Goal: Find contact information: Find contact information

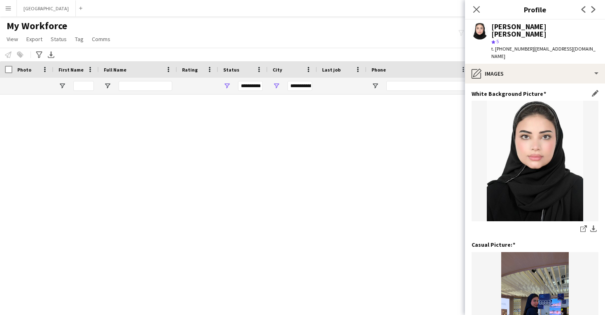
scroll to position [115, 0]
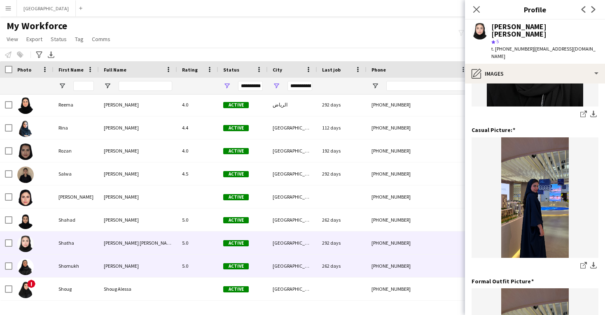
click at [301, 268] on div "[GEOGRAPHIC_DATA]" at bounding box center [292, 266] width 49 height 23
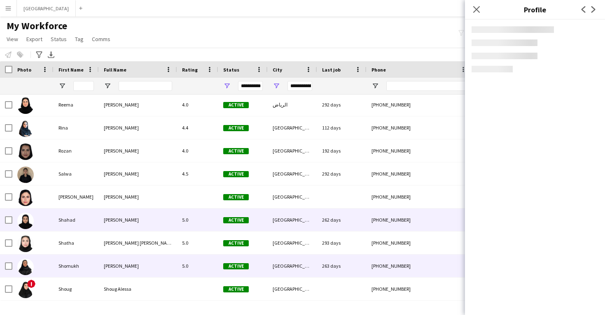
click at [293, 214] on div "[GEOGRAPHIC_DATA]" at bounding box center [292, 220] width 49 height 23
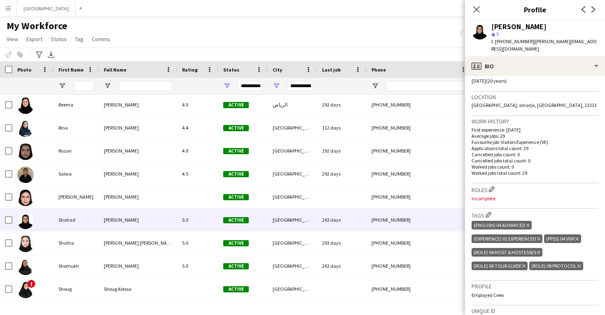
scroll to position [164, 0]
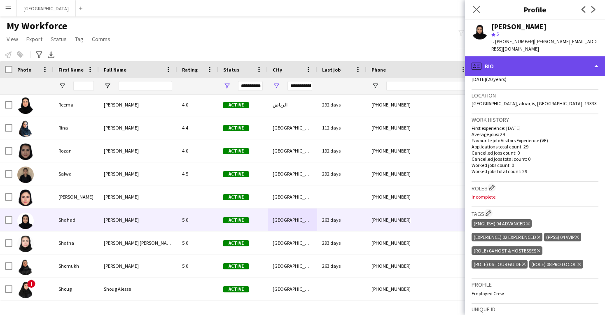
click at [508, 65] on div "profile Bio" at bounding box center [535, 66] width 140 height 20
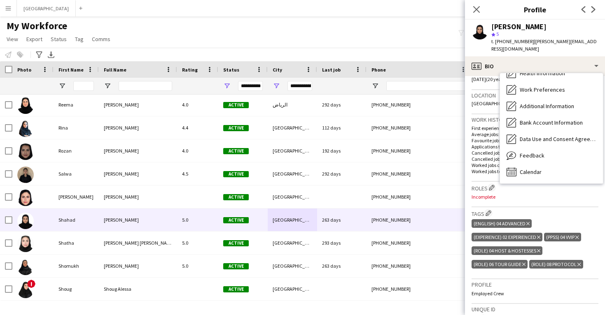
scroll to position [94, 0]
click at [523, 152] on span "Feedback" at bounding box center [532, 155] width 25 height 7
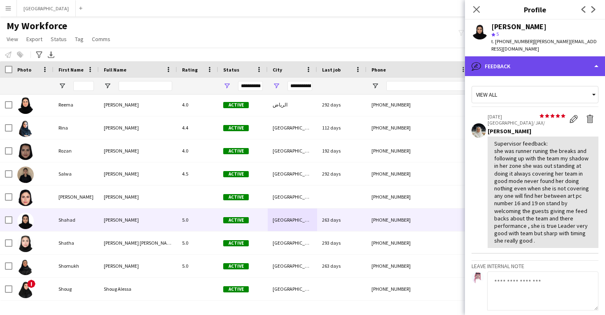
click at [529, 61] on div "bubble-pencil Feedback" at bounding box center [535, 66] width 140 height 20
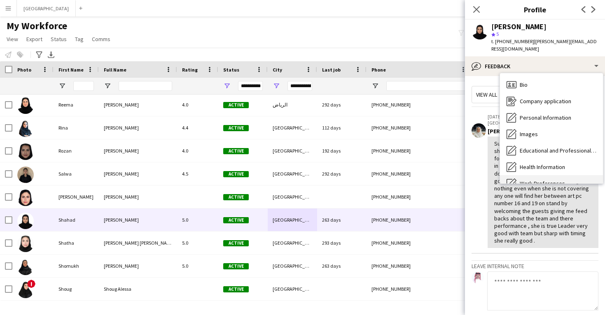
scroll to position [0, 0]
click at [536, 82] on div "Bio Bio" at bounding box center [551, 85] width 103 height 16
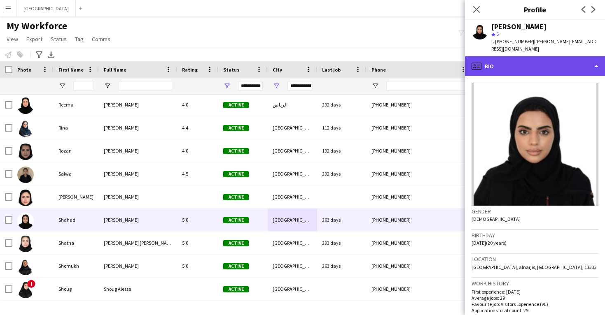
click at [532, 61] on div "profile Bio" at bounding box center [535, 66] width 140 height 20
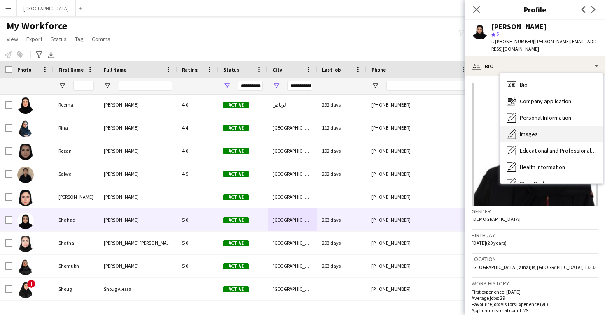
click at [542, 126] on div "Images Images" at bounding box center [551, 134] width 103 height 16
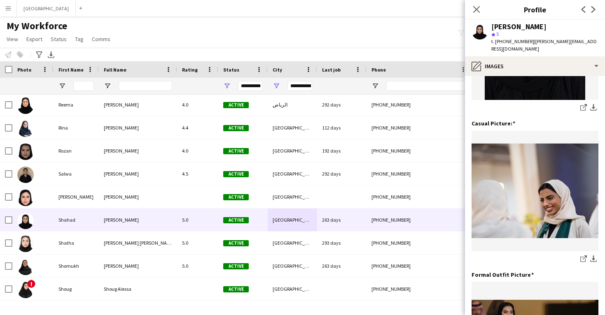
scroll to position [148, 0]
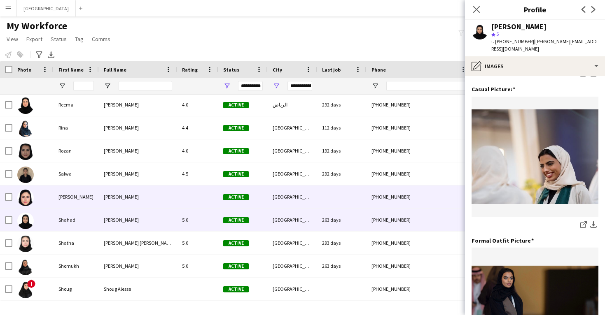
click at [389, 202] on div "+9660539966215" at bounding box center [418, 197] width 105 height 23
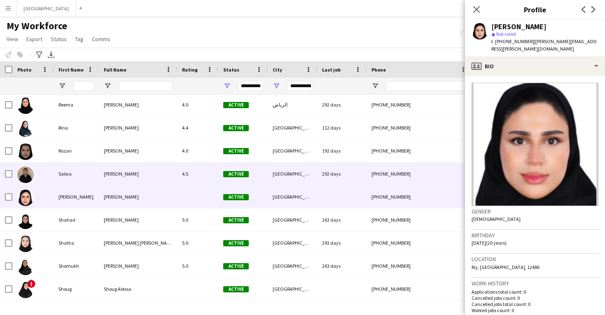
click at [389, 183] on div "+966501828110" at bounding box center [418, 174] width 105 height 23
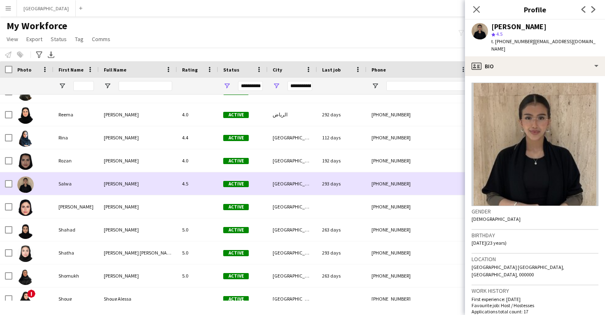
scroll to position [472, 0]
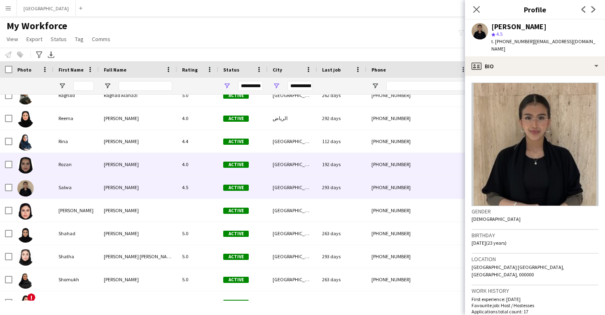
click at [387, 165] on div "+966590974778" at bounding box center [418, 164] width 105 height 23
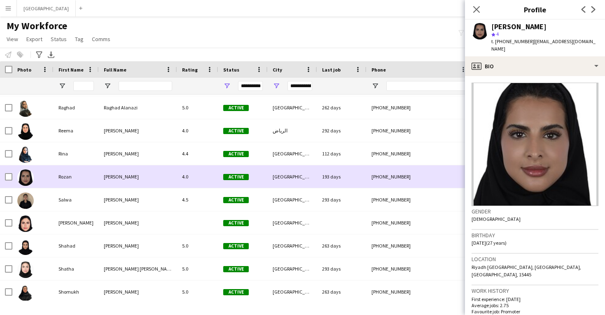
scroll to position [459, 0]
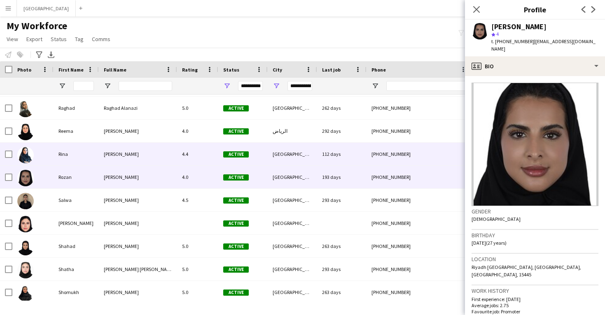
click at [383, 158] on div "+966542802627" at bounding box center [418, 154] width 105 height 23
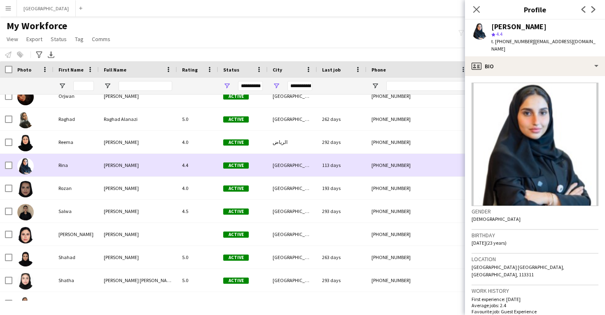
scroll to position [447, 0]
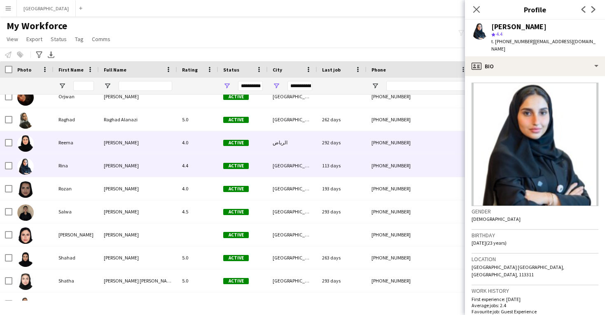
click at [382, 146] on div "+966554021040" at bounding box center [418, 142] width 105 height 23
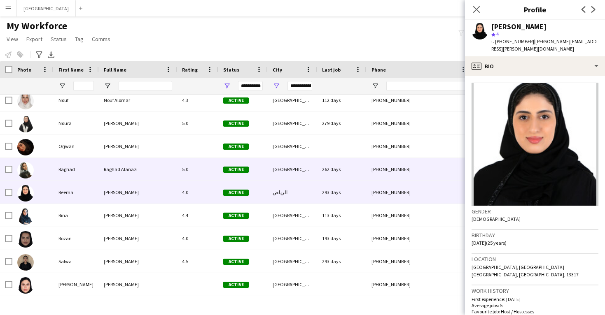
scroll to position [0, 0]
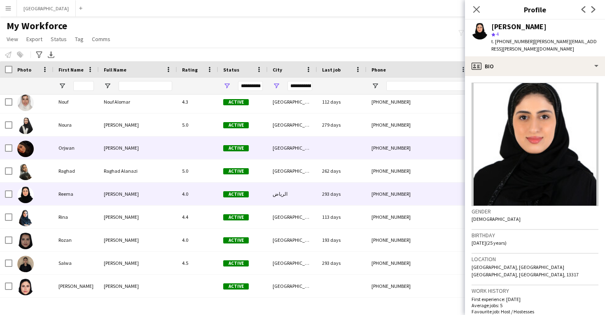
click at [382, 152] on div "+966538512334" at bounding box center [418, 148] width 105 height 23
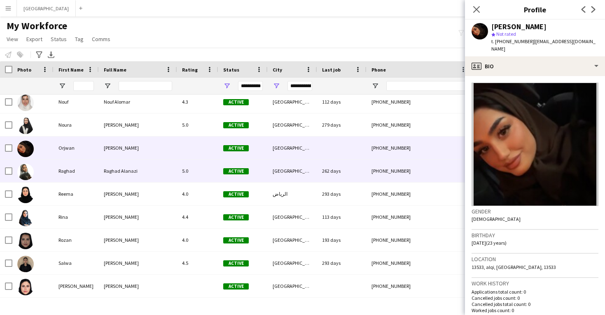
click at [382, 163] on div "+966591377368" at bounding box center [418, 171] width 105 height 23
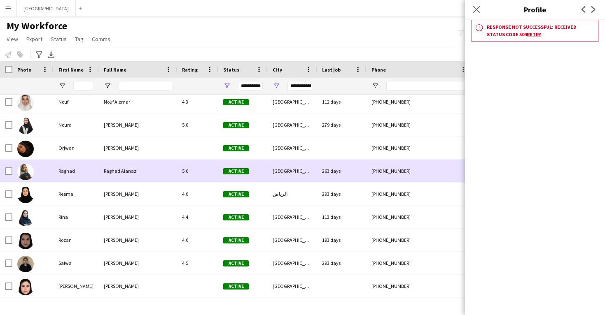
click at [358, 167] on div "263 days" at bounding box center [341, 171] width 49 height 23
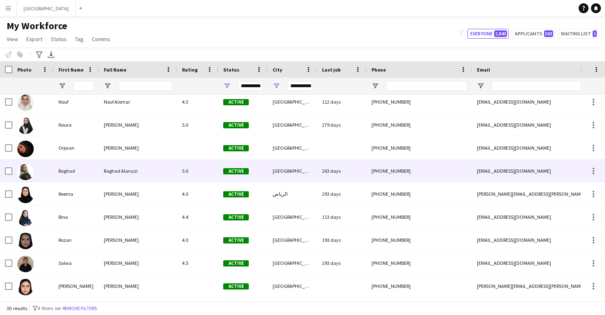
click at [352, 167] on div "263 days" at bounding box center [341, 171] width 49 height 23
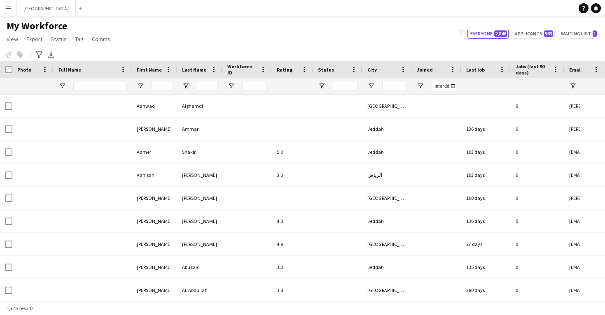
type input "**********"
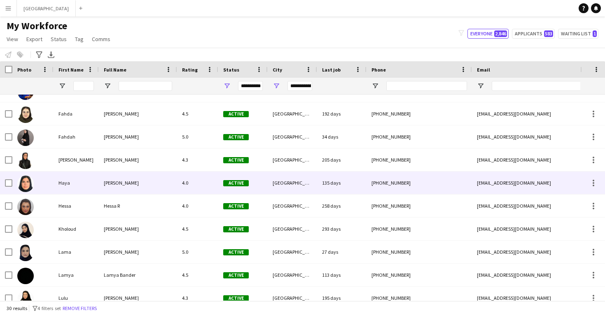
scroll to position [68, 0]
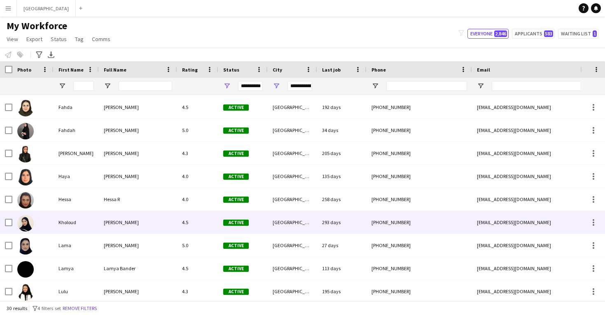
click at [227, 221] on span "Active" at bounding box center [236, 223] width 26 height 6
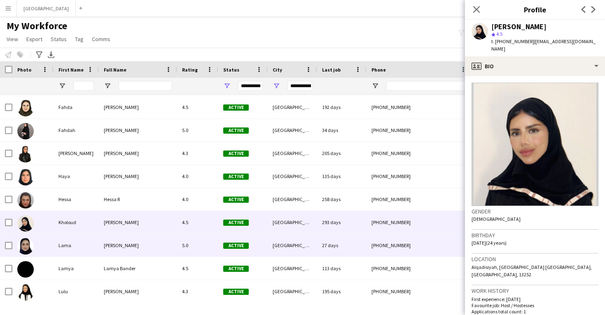
click at [224, 244] on span "Active" at bounding box center [236, 246] width 26 height 6
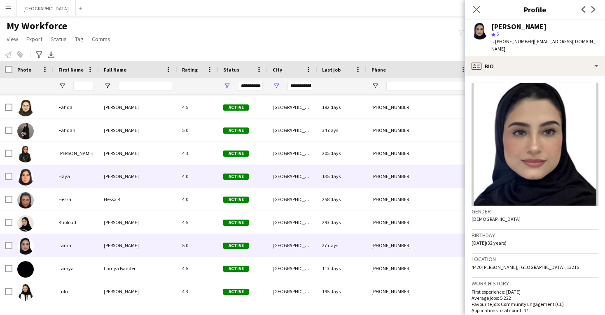
click at [217, 181] on div "4.0" at bounding box center [197, 176] width 41 height 23
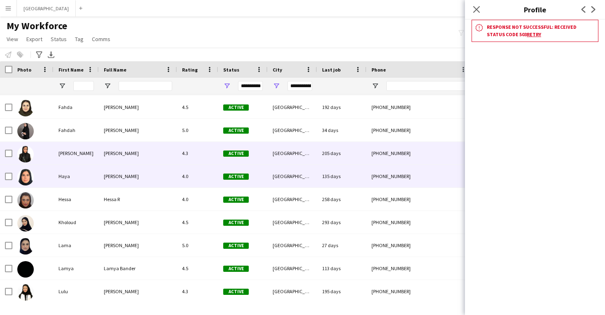
click at [208, 155] on div "4.3" at bounding box center [197, 153] width 41 height 23
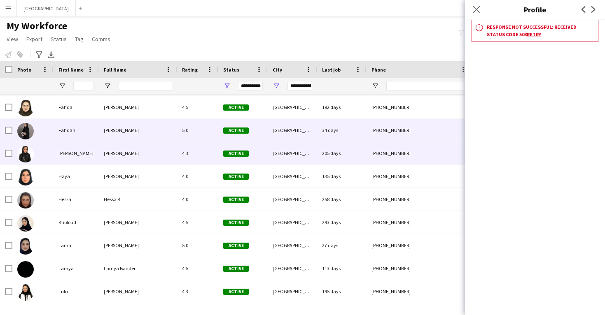
click at [194, 135] on div "5.0" at bounding box center [197, 130] width 41 height 23
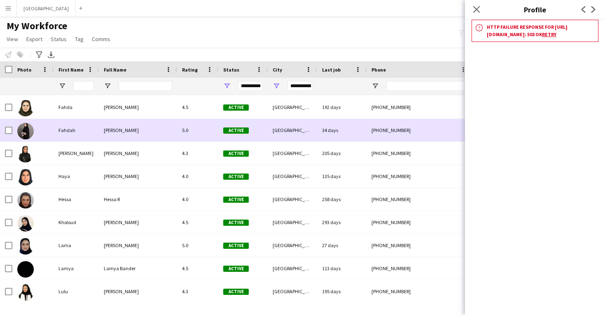
click at [205, 136] on div "5.0" at bounding box center [197, 130] width 41 height 23
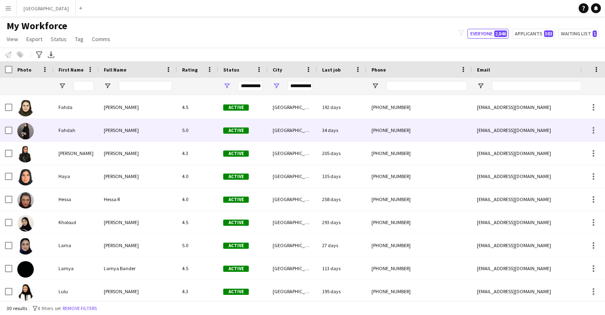
click at [205, 136] on div "5.0" at bounding box center [197, 130] width 41 height 23
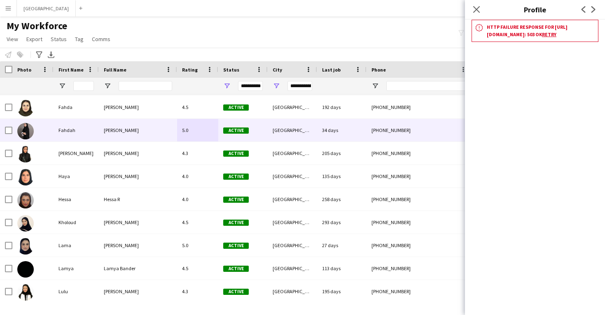
click at [475, 3] on div "Close pop-in" at bounding box center [476, 9] width 23 height 19
click at [475, 7] on icon "Close pop-in" at bounding box center [476, 9] width 8 height 8
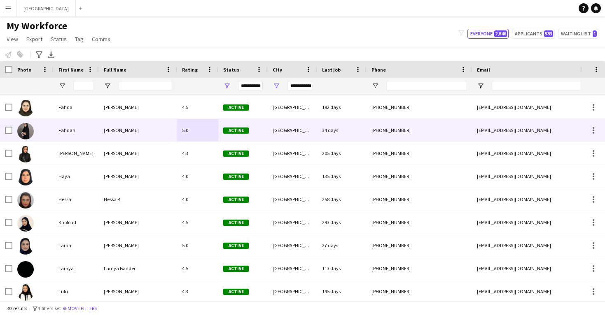
click at [294, 123] on div "[GEOGRAPHIC_DATA]" at bounding box center [292, 130] width 49 height 23
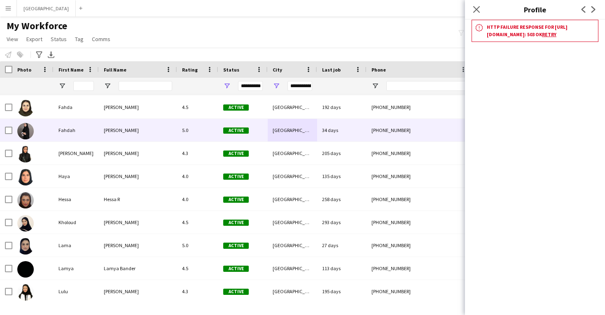
click at [505, 38] on h3 "Http failure response for https://admin.liveforce.co/proxy/api/crew/352846?comp…" at bounding box center [541, 30] width 108 height 15
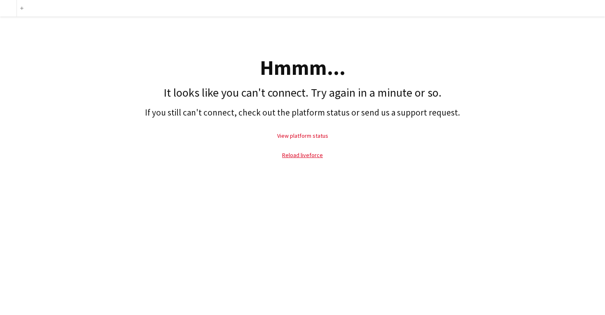
click at [309, 138] on link "View platform status" at bounding box center [302, 135] width 51 height 7
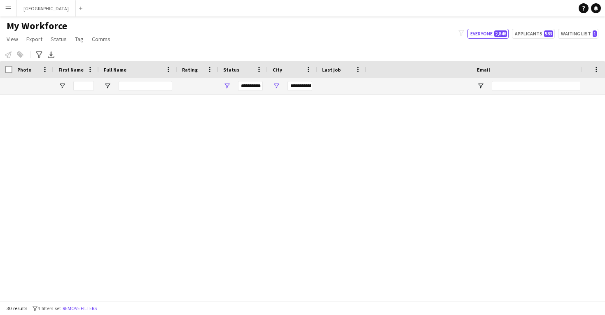
type input "**********"
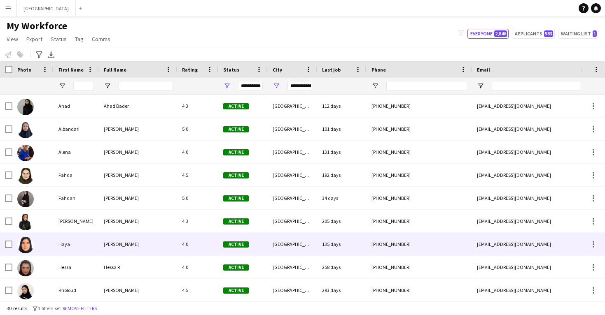
click at [210, 237] on div "4.0" at bounding box center [197, 244] width 41 height 23
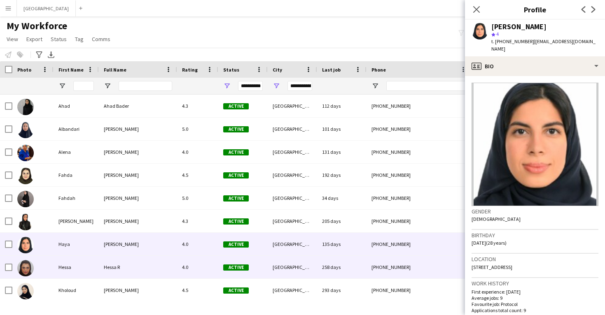
click at [202, 262] on div "4.0" at bounding box center [197, 267] width 41 height 23
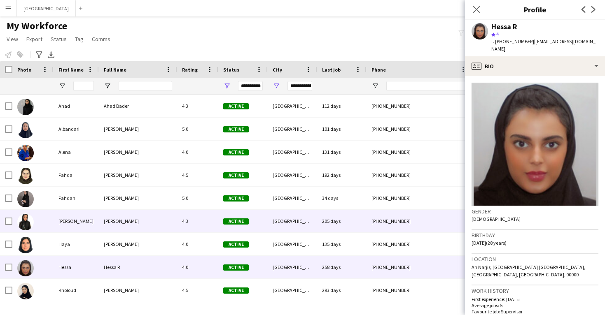
click at [207, 228] on div "4.3" at bounding box center [197, 221] width 41 height 23
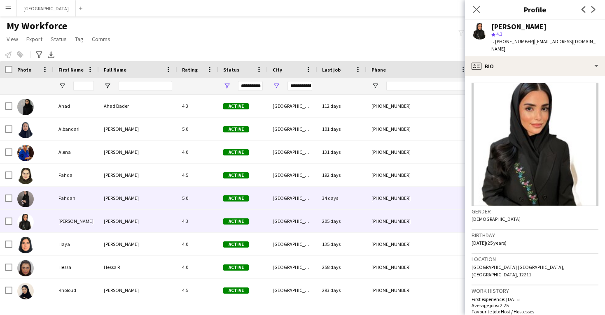
click at [293, 207] on div "[GEOGRAPHIC_DATA]" at bounding box center [292, 198] width 49 height 23
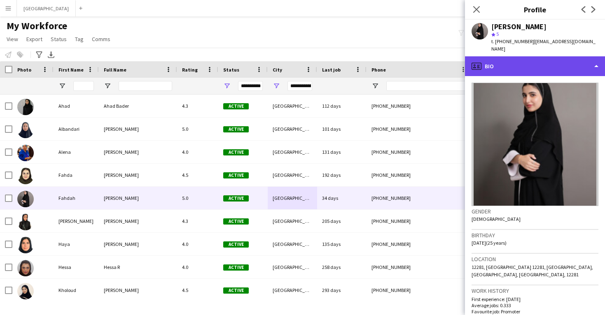
click at [525, 65] on div "profile Bio" at bounding box center [535, 66] width 140 height 20
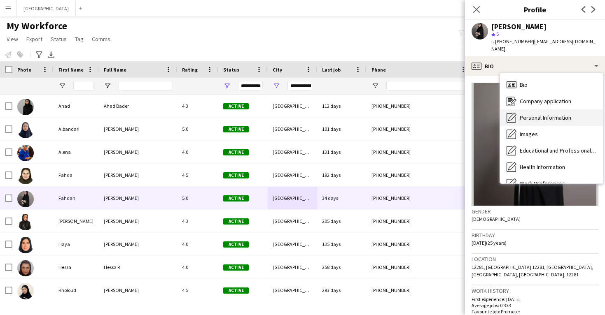
click at [528, 110] on div "Personal Information Personal Information" at bounding box center [551, 118] width 103 height 16
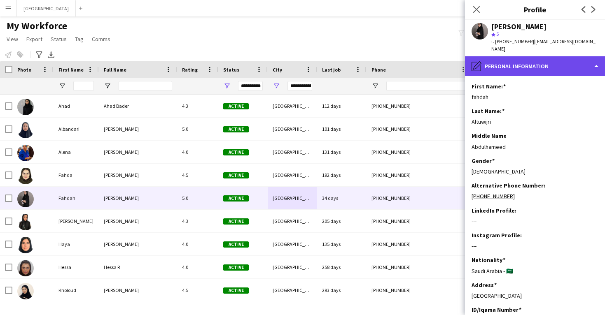
click at [523, 57] on div "pencil4 Personal Information" at bounding box center [535, 66] width 140 height 20
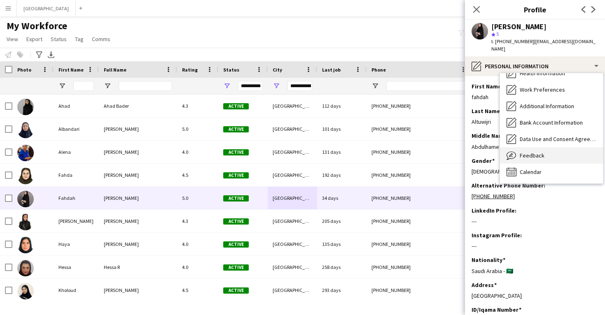
scroll to position [94, 0]
click at [532, 152] on span "Feedback" at bounding box center [532, 155] width 25 height 7
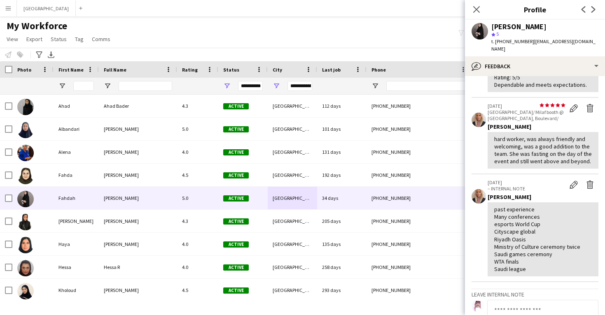
scroll to position [82, 0]
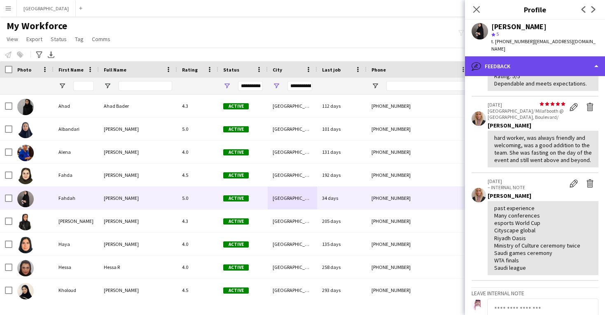
click at [533, 58] on div "bubble-pencil Feedback" at bounding box center [535, 66] width 140 height 20
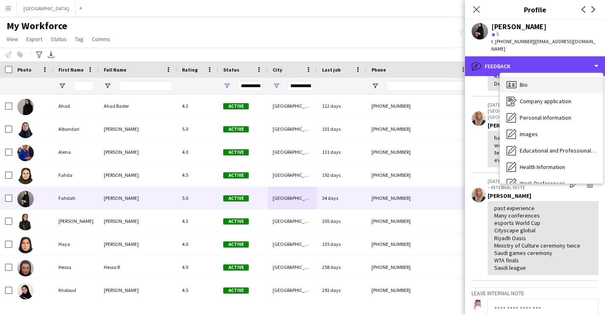
scroll to position [0, 0]
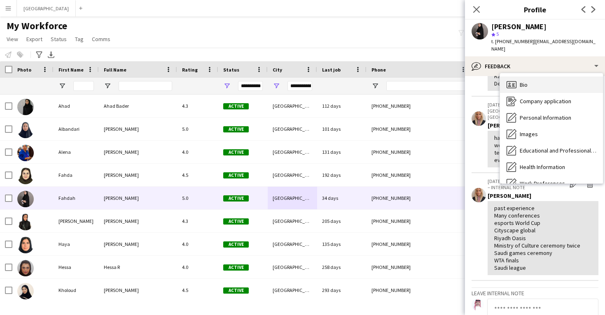
click at [534, 77] on div "Bio Bio" at bounding box center [551, 85] width 103 height 16
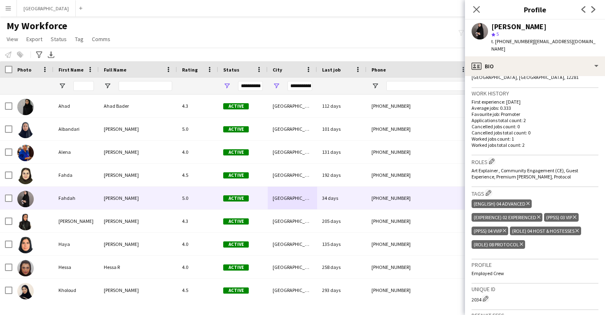
scroll to position [198, 0]
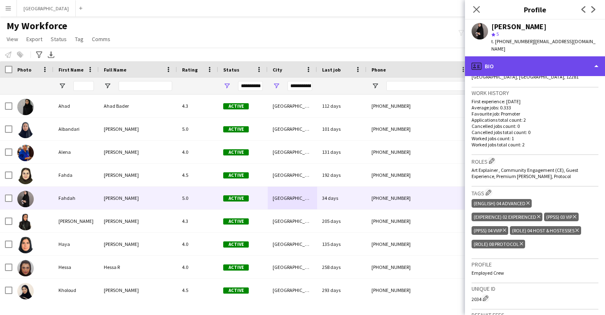
click at [536, 64] on div "profile Bio" at bounding box center [535, 66] width 140 height 20
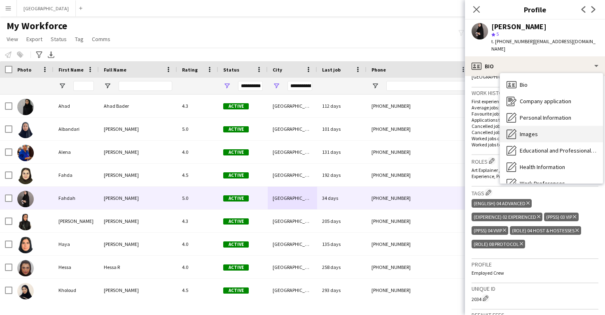
click at [543, 129] on div "Images Images" at bounding box center [551, 134] width 103 height 16
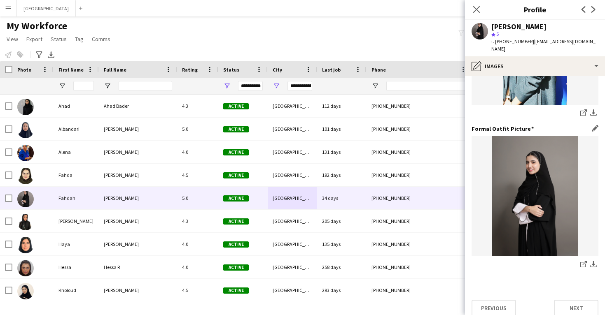
scroll to position [259, 0]
click at [582, 263] on icon at bounding box center [582, 265] width 5 height 5
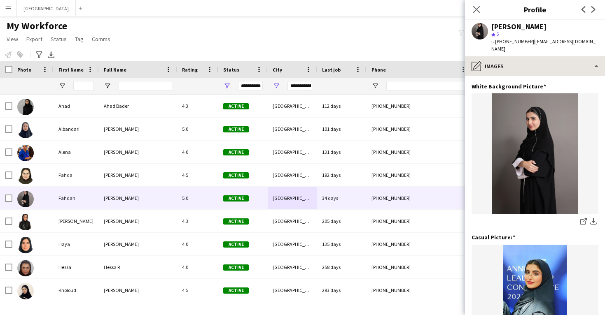
scroll to position [0, 0]
click at [508, 48] on div "Fahdah Abdulhameed star 5 t. +966505182308 | fahdah.altuwijri@gmail.com" at bounding box center [535, 38] width 140 height 37
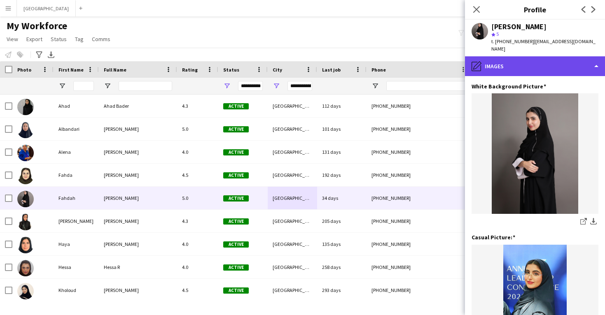
click at [509, 65] on div "pencil4 Images" at bounding box center [535, 66] width 140 height 20
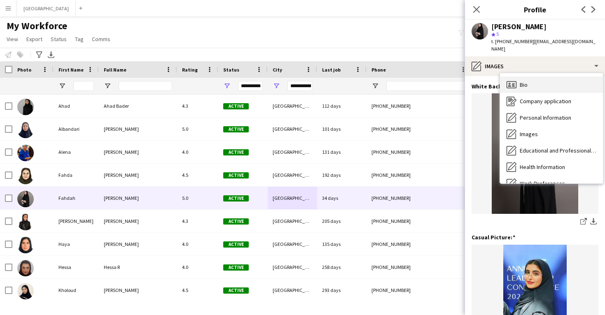
click at [520, 83] on div "Bio Bio" at bounding box center [551, 85] width 103 height 16
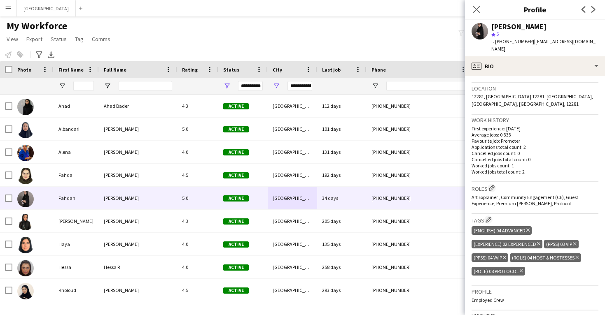
scroll to position [171, 0]
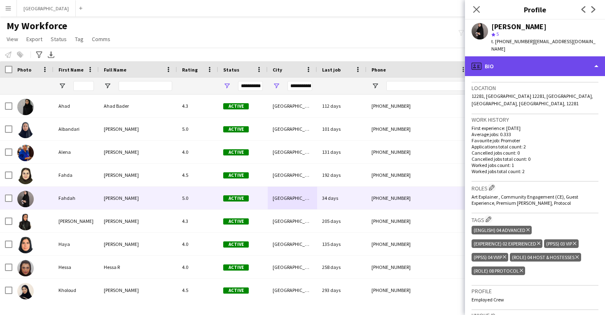
click at [511, 66] on div "profile Bio" at bounding box center [535, 66] width 140 height 20
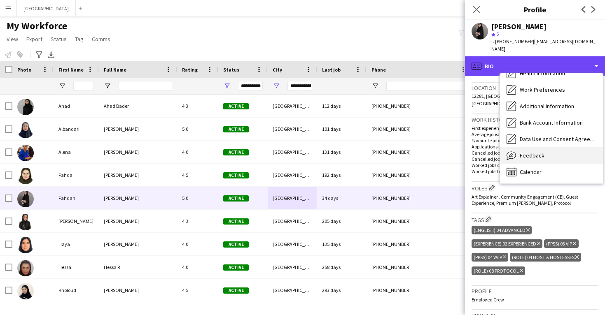
scroll to position [94, 0]
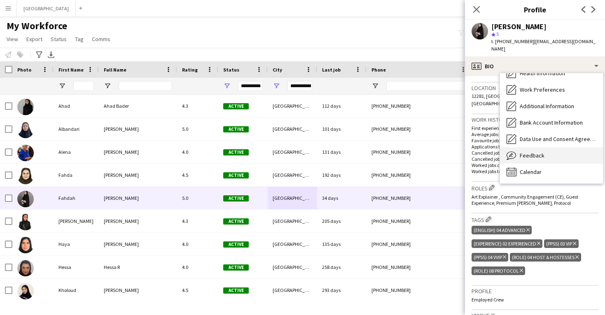
click at [533, 154] on div "Feedback Feedback" at bounding box center [551, 155] width 103 height 16
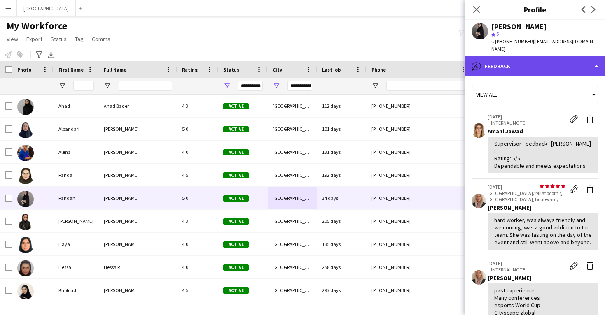
click at [510, 58] on div "bubble-pencil Feedback" at bounding box center [535, 66] width 140 height 20
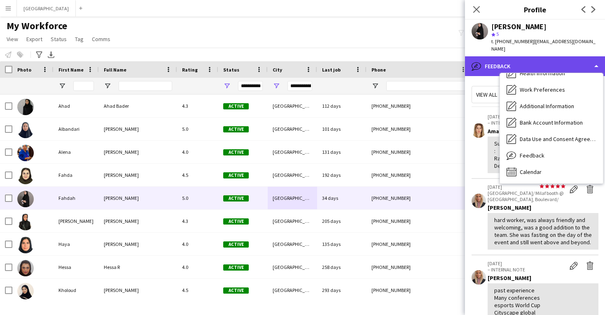
click at [510, 58] on div "bubble-pencil Feedback" at bounding box center [535, 66] width 140 height 20
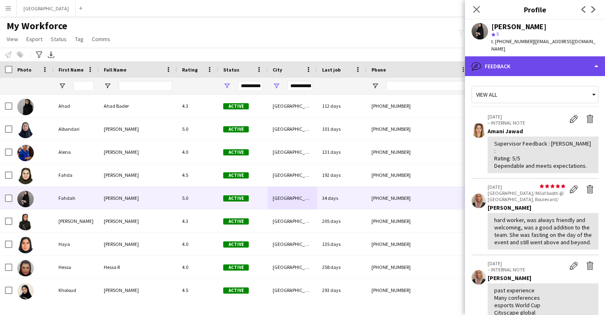
click at [510, 58] on div "bubble-pencil Feedback" at bounding box center [535, 66] width 140 height 20
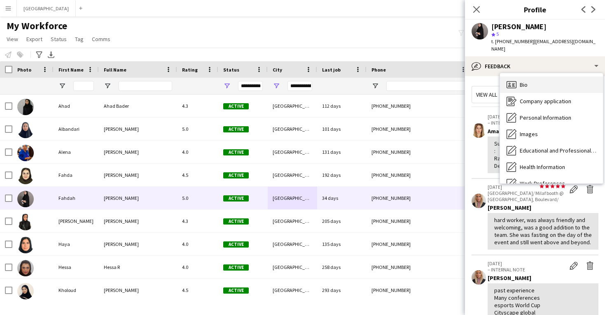
scroll to position [0, 0]
click at [526, 81] on span "Bio" at bounding box center [524, 84] width 8 height 7
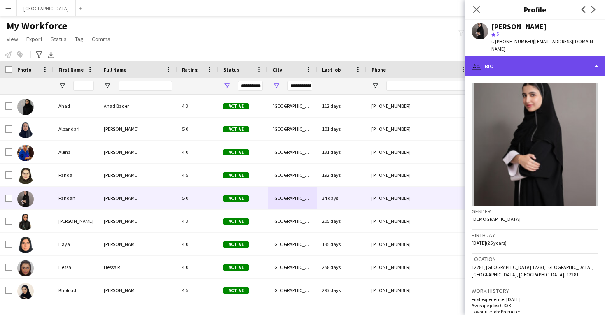
click at [524, 65] on div "profile Bio" at bounding box center [535, 66] width 140 height 20
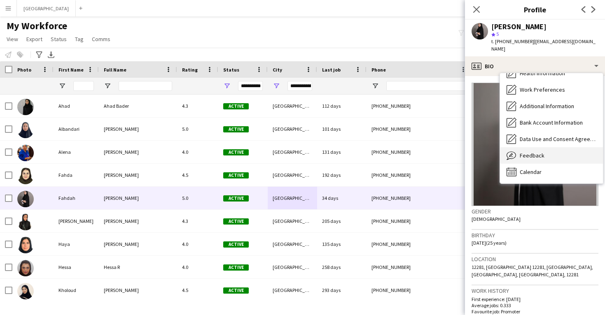
scroll to position [94, 0]
click at [538, 152] on span "Feedback" at bounding box center [532, 155] width 25 height 7
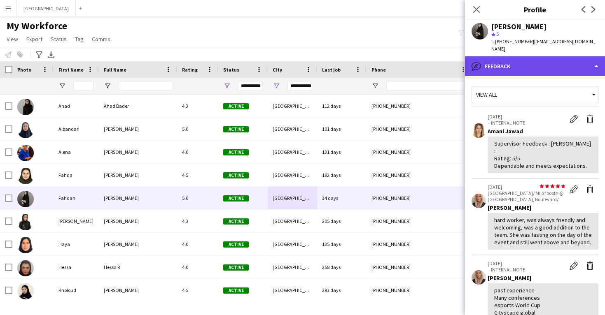
click at [533, 65] on div "bubble-pencil Feedback" at bounding box center [535, 66] width 140 height 20
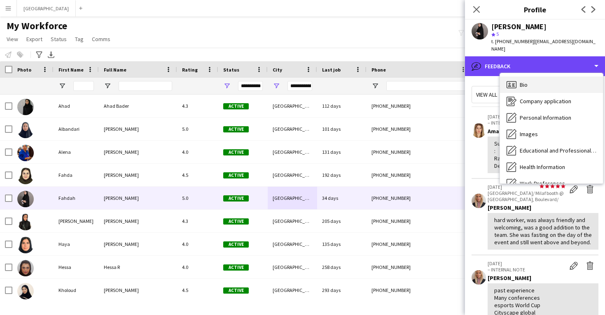
scroll to position [0, 0]
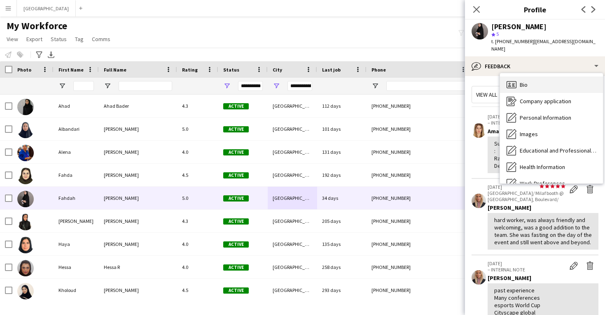
click at [537, 79] on div "Bio Bio" at bounding box center [551, 85] width 103 height 16
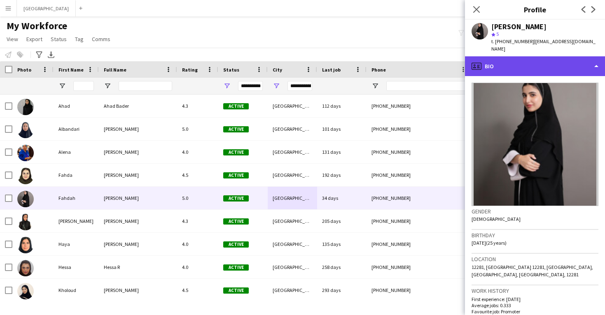
click at [513, 62] on div "profile Bio" at bounding box center [535, 66] width 140 height 20
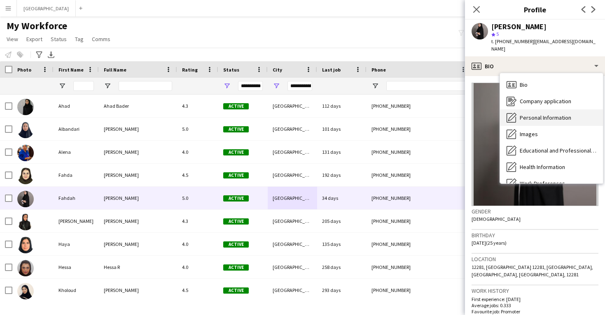
click at [535, 115] on div "Personal Information Personal Information" at bounding box center [551, 118] width 103 height 16
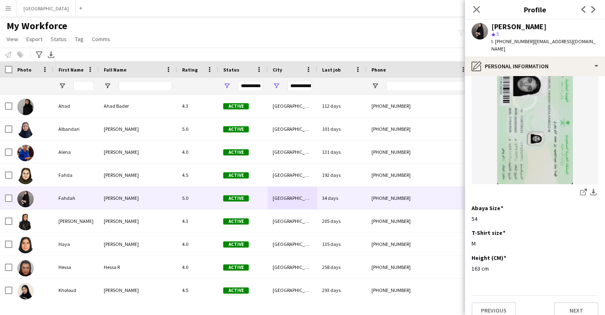
scroll to position [426, 0]
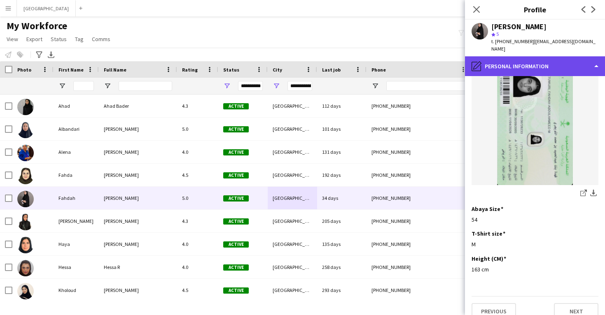
click at [532, 61] on div "pencil4 Personal Information" at bounding box center [535, 66] width 140 height 20
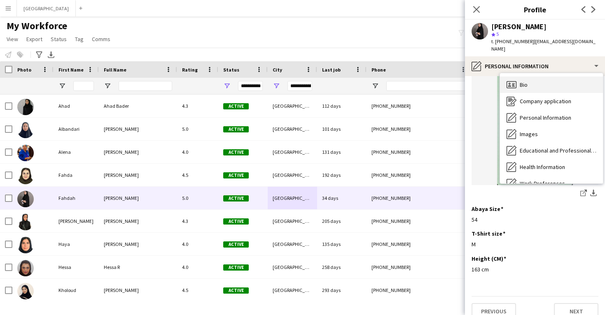
scroll to position [0, 0]
click at [536, 77] on div "Bio Bio" at bounding box center [551, 85] width 103 height 16
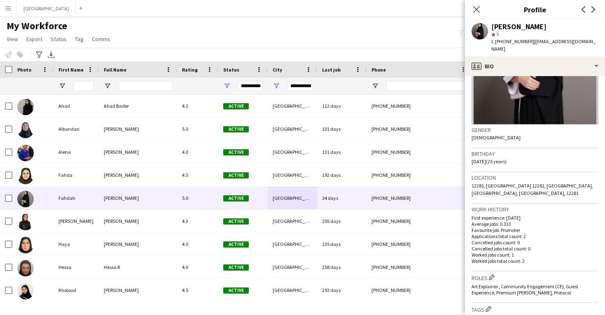
scroll to position [112, 0]
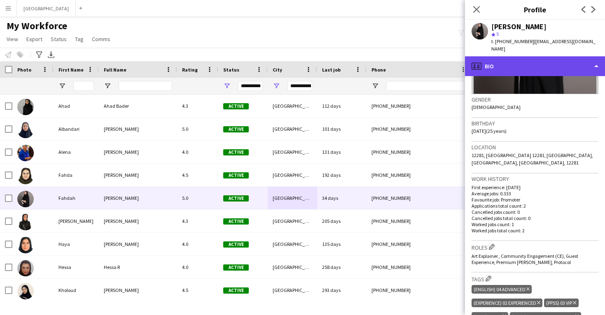
click at [531, 59] on div "profile Bio" at bounding box center [535, 66] width 140 height 20
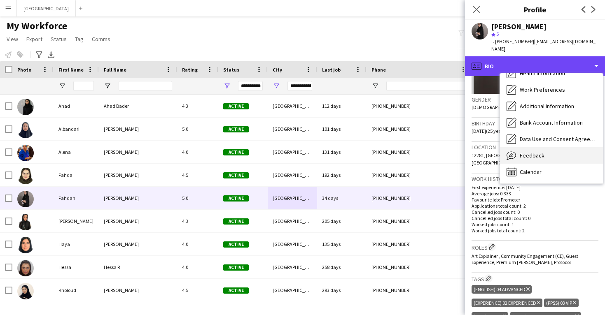
scroll to position [0, 0]
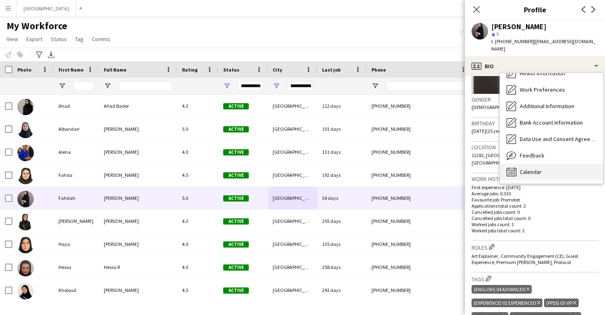
click at [540, 168] on span "Calendar" at bounding box center [531, 171] width 22 height 7
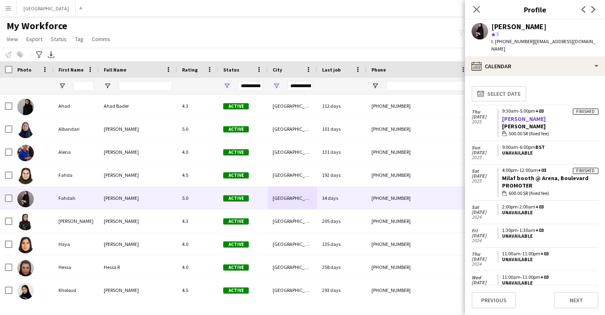
click at [512, 115] on link "Siraj hall" at bounding box center [524, 118] width 44 height 7
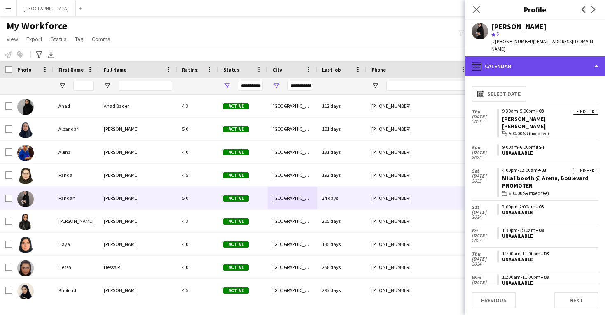
click at [505, 63] on div "calendar-full Calendar" at bounding box center [535, 66] width 140 height 20
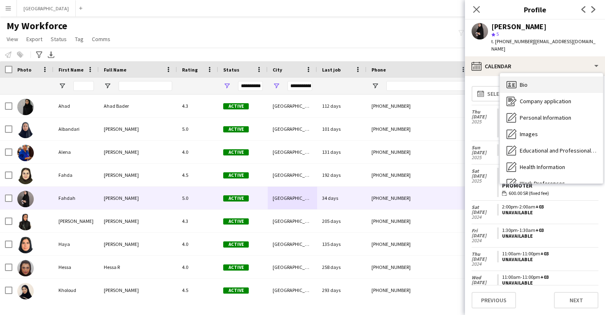
click at [521, 81] on span "Bio" at bounding box center [524, 84] width 8 height 7
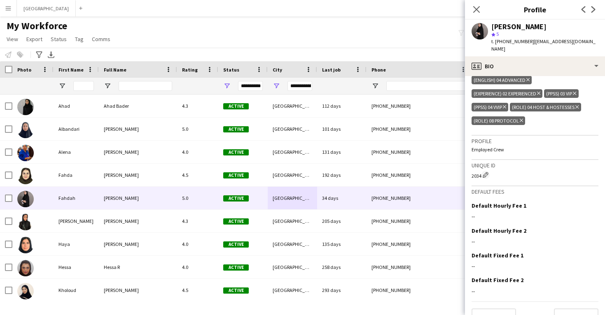
scroll to position [321, 0]
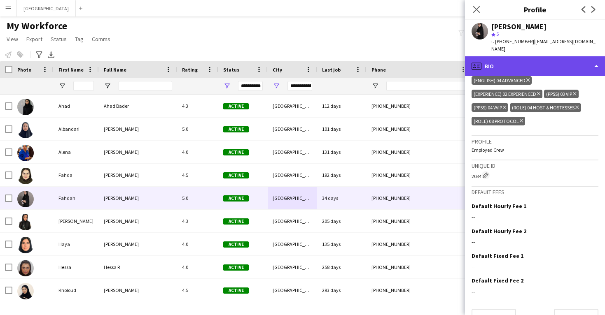
click at [521, 64] on div "profile Bio" at bounding box center [535, 66] width 140 height 20
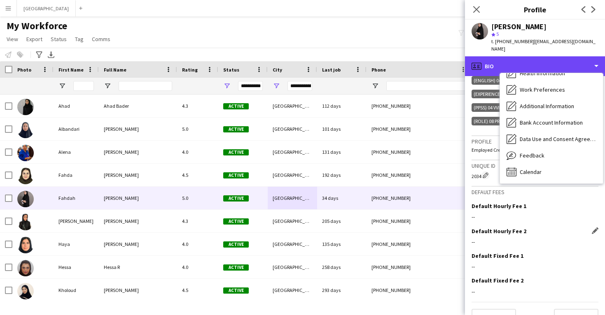
scroll to position [94, 0]
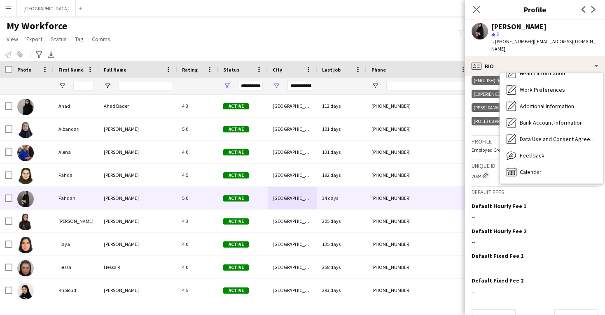
click at [489, 189] on h3 "Default fees" at bounding box center [534, 192] width 127 height 7
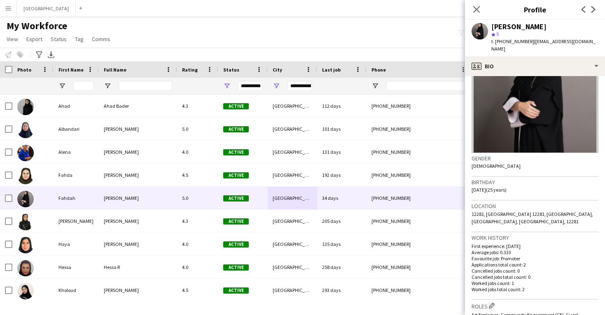
scroll to position [17, 0]
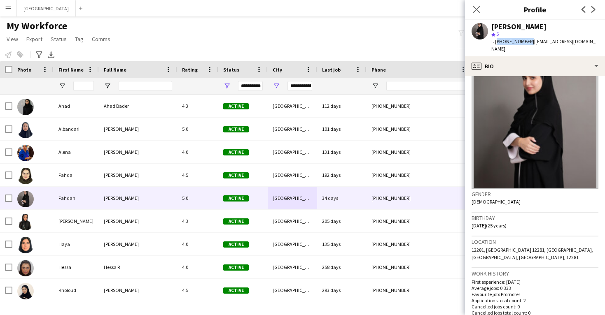
drag, startPoint x: 526, startPoint y: 42, endPoint x: 495, endPoint y: 43, distance: 31.3
click at [495, 43] on span "t. +966505182308" at bounding box center [512, 41] width 43 height 6
copy span "+966505182308"
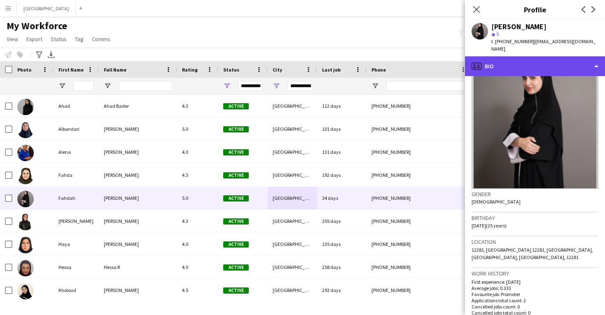
click at [505, 63] on div "profile Bio" at bounding box center [535, 66] width 140 height 20
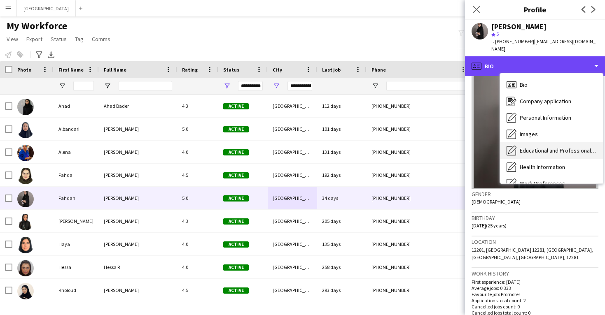
scroll to position [0, 0]
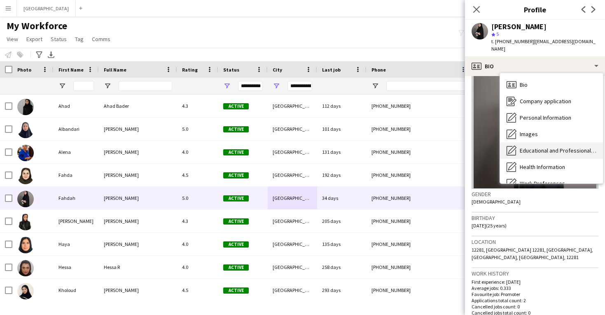
click at [531, 147] on span "Educational and Professional Background" at bounding box center [558, 150] width 77 height 7
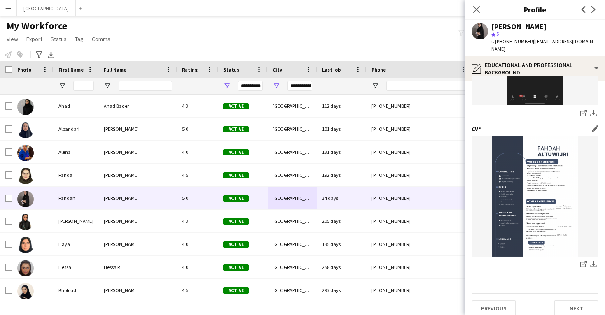
scroll to position [133, 0]
click at [580, 263] on icon at bounding box center [582, 265] width 5 height 5
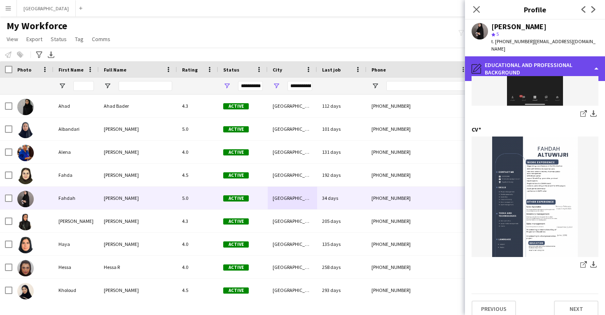
click at [495, 63] on div "pencil4 Educational and Professional Background" at bounding box center [535, 68] width 140 height 25
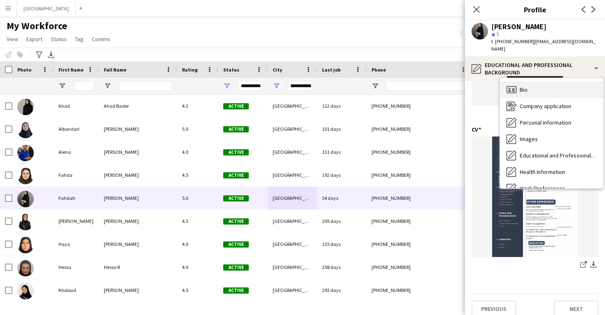
click at [510, 85] on icon "Bio" at bounding box center [511, 90] width 10 height 10
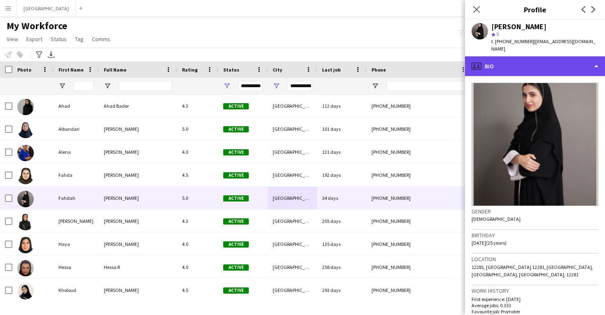
click at [500, 56] on div "profile Bio" at bounding box center [535, 66] width 140 height 20
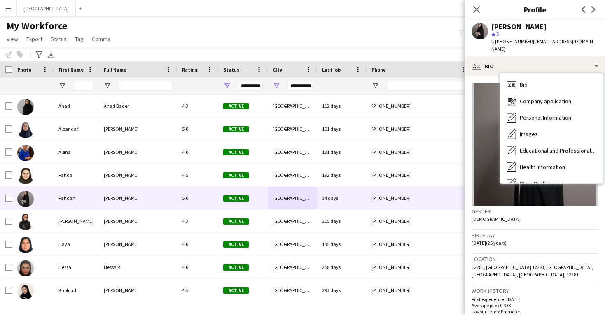
click at [508, 43] on span "t. +966505182308" at bounding box center [512, 41] width 43 height 6
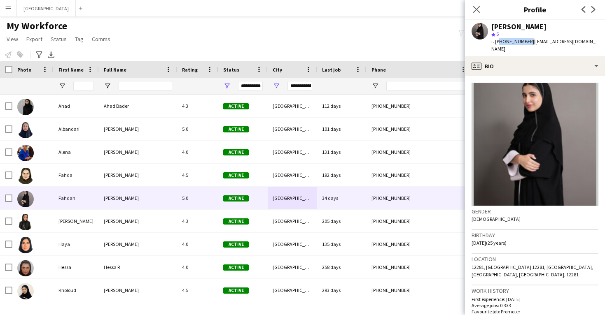
click at [508, 43] on span "t. +966505182308" at bounding box center [512, 41] width 43 height 6
copy span "966505182308"
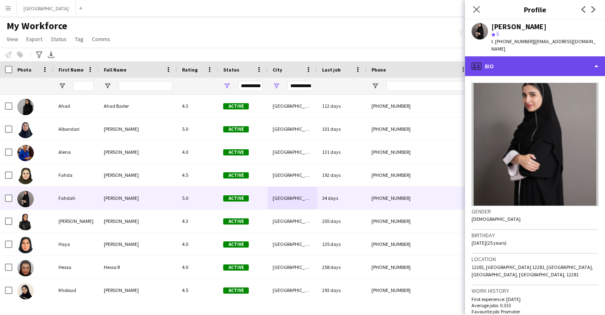
click at [500, 68] on div "profile Bio" at bounding box center [535, 66] width 140 height 20
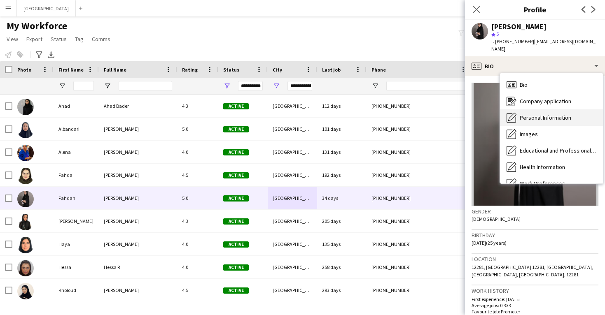
click at [512, 113] on icon at bounding box center [510, 117] width 9 height 9
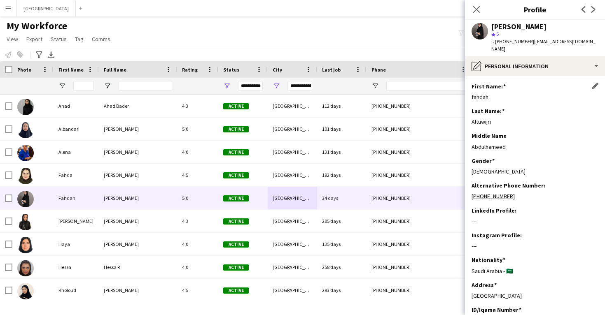
click at [481, 93] on div "fahdah" at bounding box center [534, 96] width 127 height 7
copy div "fahdah"
click at [482, 118] on div "Altuwijri" at bounding box center [534, 121] width 127 height 7
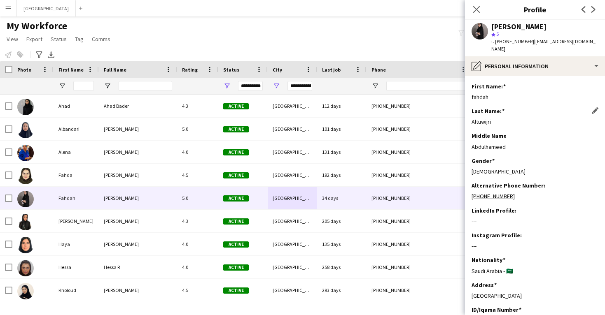
copy div "Altuwijri"
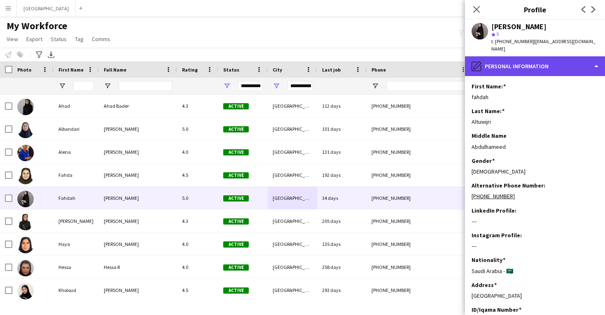
click at [515, 60] on div "pencil4 Personal Information" at bounding box center [535, 66] width 140 height 20
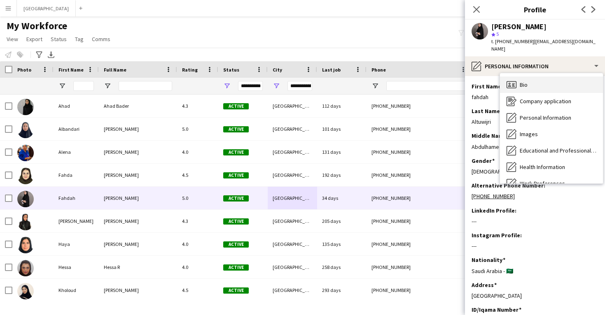
click at [517, 79] on div "Bio Bio" at bounding box center [551, 85] width 103 height 16
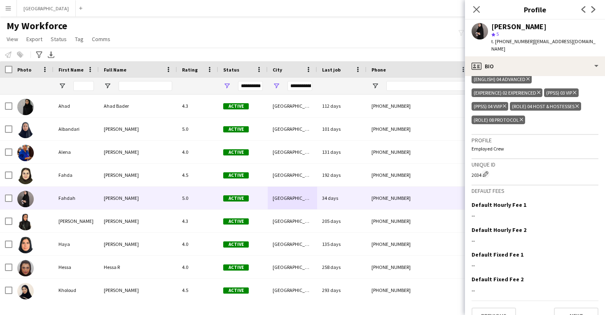
scroll to position [321, 0]
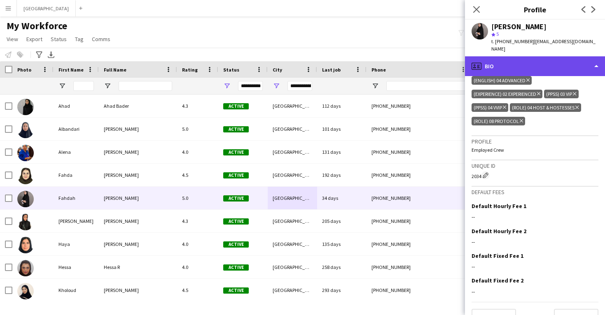
click at [517, 65] on div "profile Bio" at bounding box center [535, 66] width 140 height 20
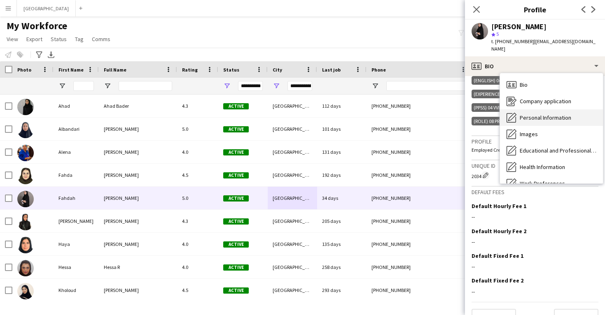
click at [517, 110] on div "Personal Information Personal Information" at bounding box center [551, 118] width 103 height 16
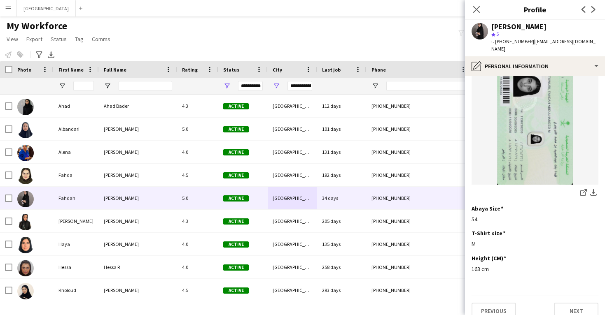
scroll to position [426, 0]
click at [531, 29] on div "Fahdah Abdulhameed" at bounding box center [518, 26] width 55 height 7
drag, startPoint x: 562, startPoint y: 26, endPoint x: 496, endPoint y: 30, distance: 66.4
click at [496, 30] on div "Fahdah Abdulhameed" at bounding box center [544, 26] width 107 height 7
click at [475, 10] on icon at bounding box center [476, 9] width 8 height 8
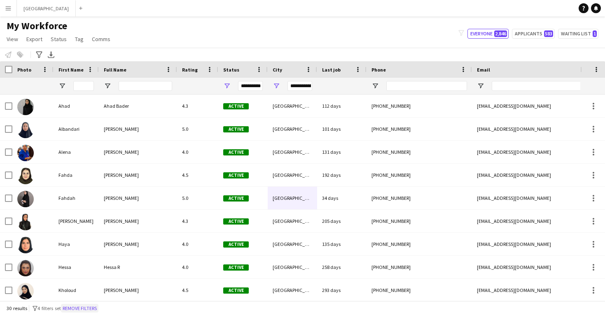
click at [96, 310] on button "Remove filters" at bounding box center [79, 308] width 37 height 9
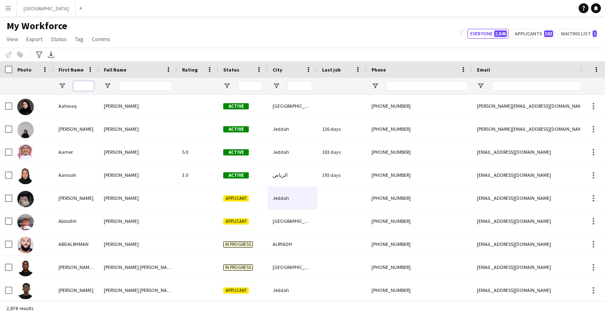
click at [86, 90] on input "First Name Filter Input" at bounding box center [83, 86] width 21 height 10
paste input "**********"
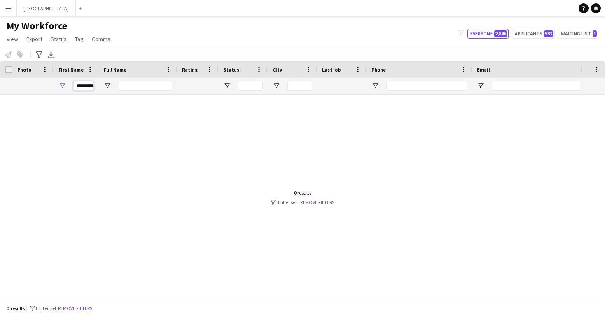
click at [86, 90] on input "**********" at bounding box center [83, 86] width 21 height 10
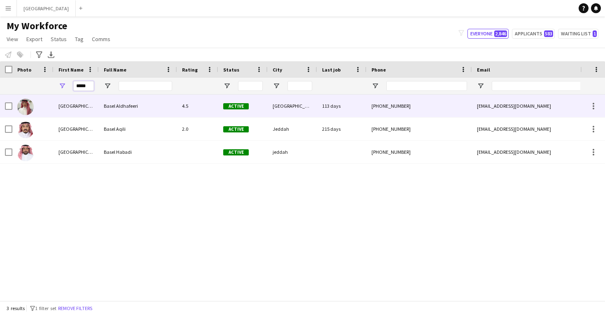
type input "*****"
click at [101, 105] on div "Basel Aldhafeeri" at bounding box center [138, 106] width 78 height 23
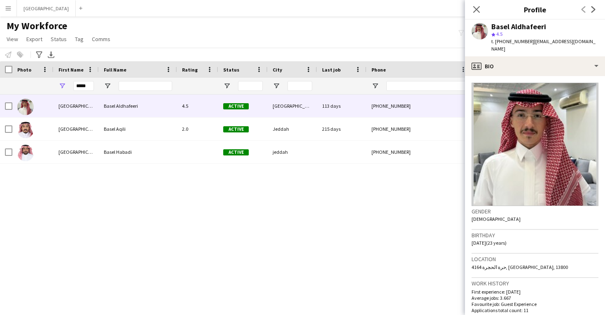
scroll to position [0, 0]
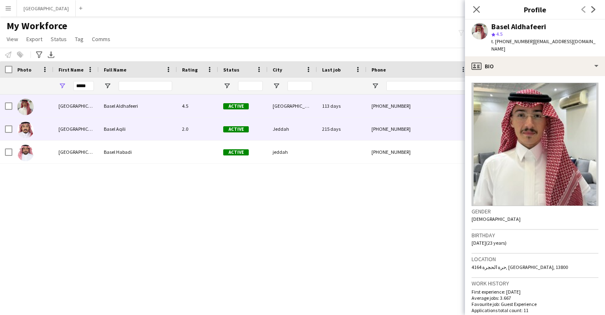
click at [286, 134] on div "Jeddah" at bounding box center [292, 129] width 49 height 23
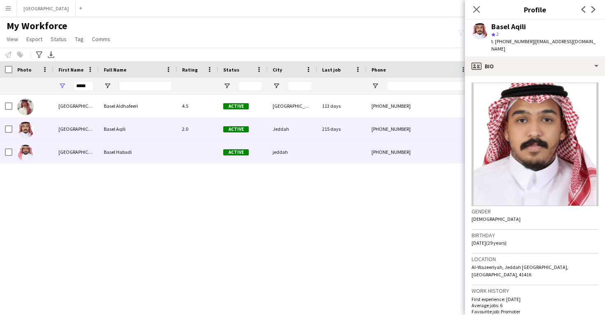
click at [291, 156] on div "jeddah" at bounding box center [292, 152] width 49 height 23
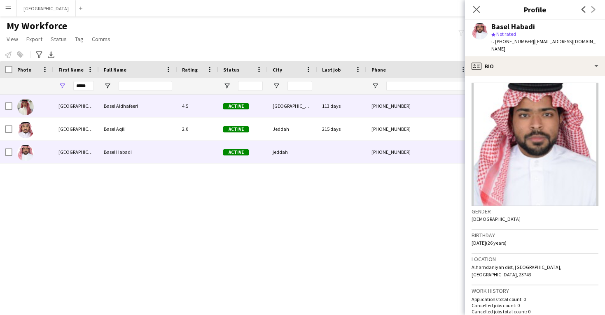
click at [296, 116] on div "[GEOGRAPHIC_DATA]" at bounding box center [292, 106] width 49 height 23
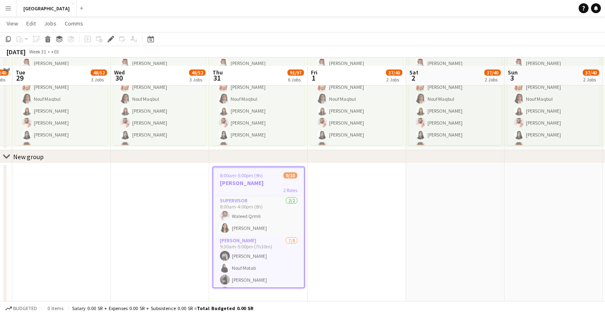
scroll to position [734, 0]
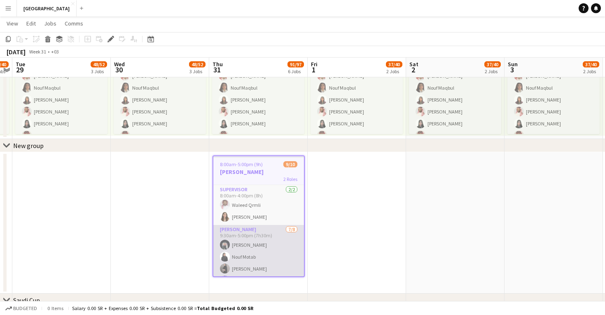
click at [274, 242] on app-card-role "[PERSON_NAME] [DATE] 9:30am-5:00pm (7h30m) [PERSON_NAME] Nouf Motab [PERSON_NAM…" at bounding box center [258, 281] width 91 height 112
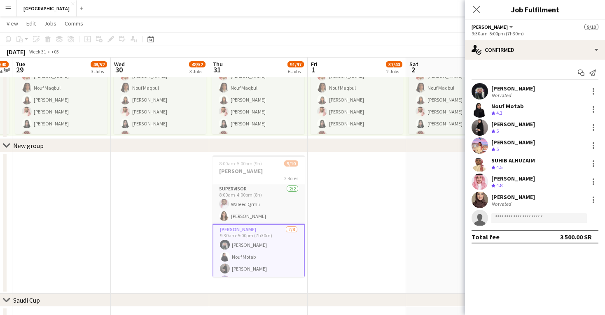
click at [476, 200] on app-user-avatar at bounding box center [479, 200] width 16 height 16
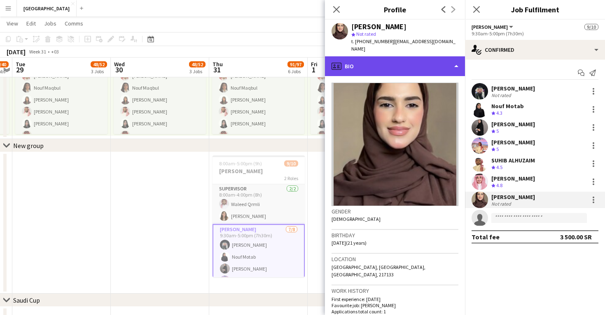
click at [388, 60] on div "profile Bio" at bounding box center [395, 66] width 140 height 20
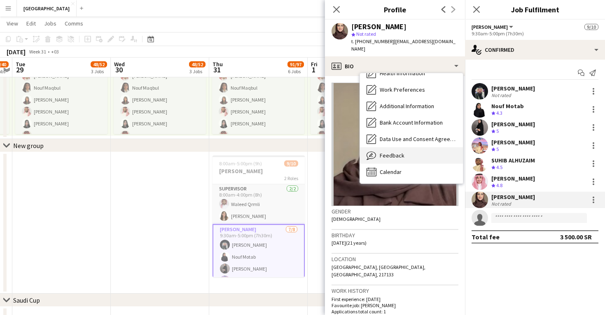
scroll to position [94, 0]
click at [403, 152] on span "Feedback" at bounding box center [392, 155] width 25 height 7
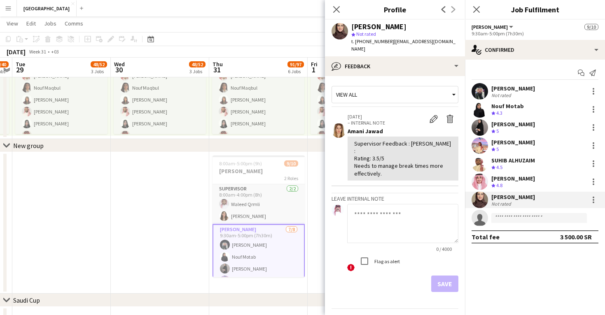
click at [482, 149] on app-user-avatar at bounding box center [479, 145] width 16 height 16
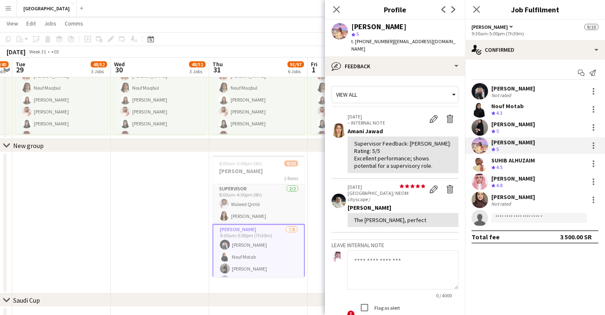
click at [478, 127] on app-user-avatar at bounding box center [479, 127] width 16 height 16
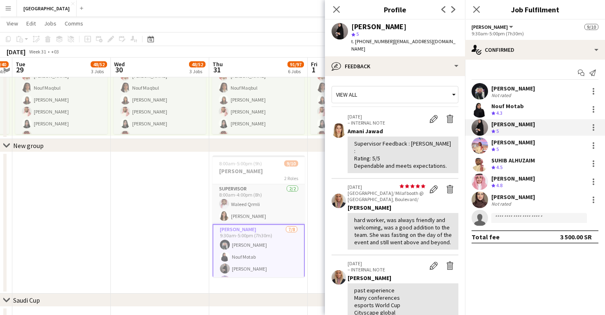
click at [477, 104] on app-user-avatar at bounding box center [479, 109] width 16 height 16
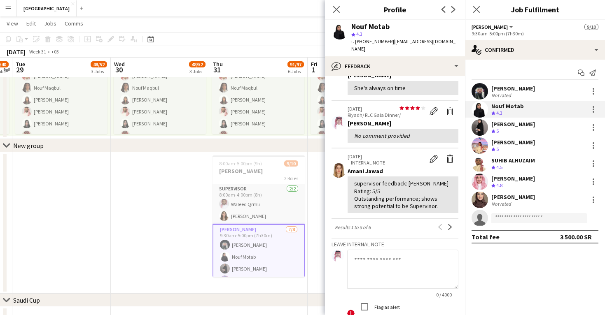
scroll to position [164, 0]
click at [479, 129] on app-user-avatar at bounding box center [479, 127] width 16 height 16
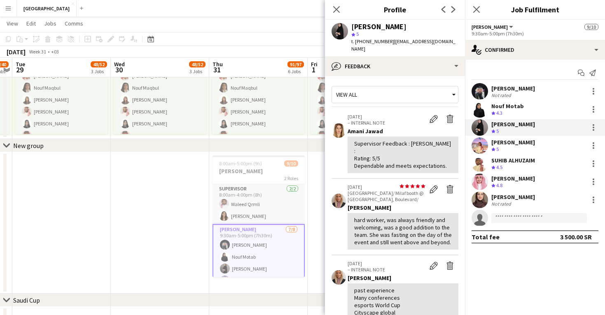
drag, startPoint x: 422, startPoint y: 27, endPoint x: 351, endPoint y: 27, distance: 71.2
click at [351, 27] on div "Fahdah Abdulhameed star 5 t. +966505182308 | fahdah.altuwijri@gmail.com" at bounding box center [395, 38] width 140 height 37
copy div "Fahdah Abdulhameed"
click at [476, 145] on app-user-avatar at bounding box center [479, 145] width 16 height 16
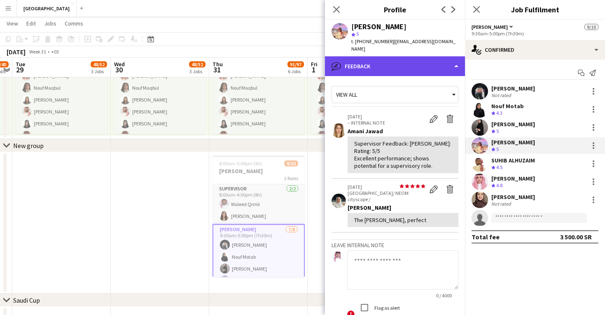
click at [392, 66] on div "bubble-pencil Feedback" at bounding box center [395, 66] width 140 height 20
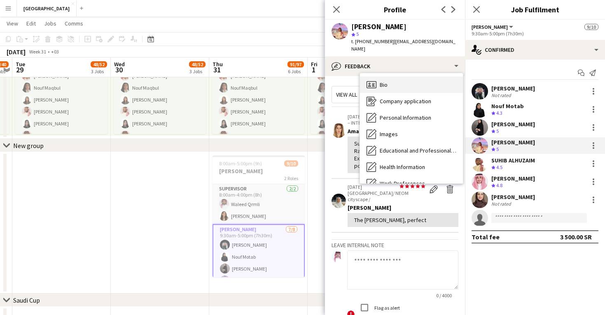
click at [403, 79] on div "Bio Bio" at bounding box center [411, 85] width 103 height 16
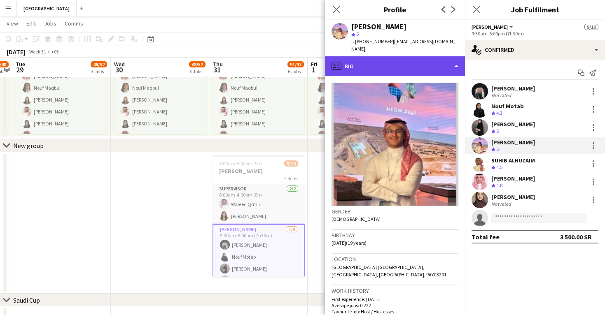
click at [401, 56] on div "profile Bio" at bounding box center [395, 66] width 140 height 20
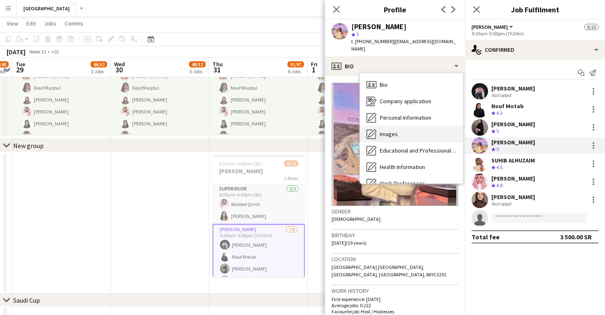
click at [403, 126] on div "Images Images" at bounding box center [411, 134] width 103 height 16
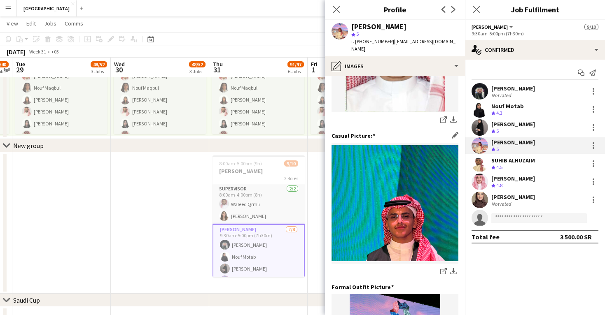
scroll to position [2, 0]
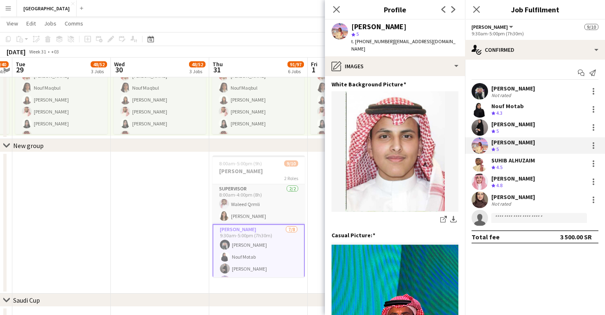
click at [401, 76] on app-section-data-types "White Background Picture Edit this field share-external-link-1 download-bottom …" at bounding box center [395, 195] width 140 height 239
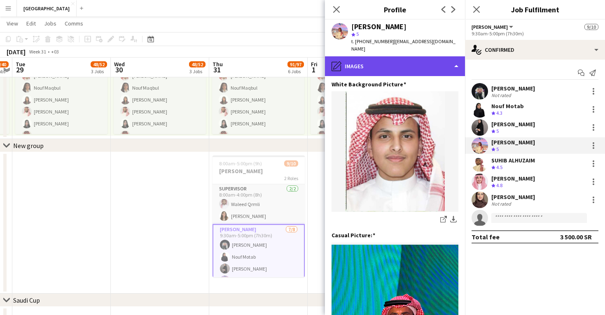
click at [401, 60] on div "pencil4 Images" at bounding box center [395, 66] width 140 height 20
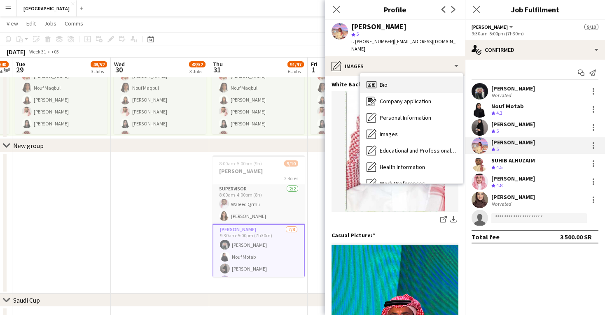
click at [401, 77] on div "Bio Bio" at bounding box center [411, 85] width 103 height 16
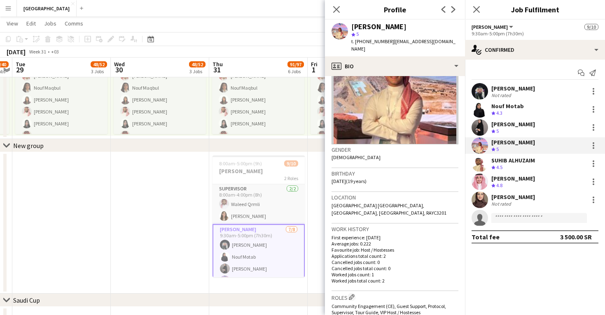
scroll to position [62, 0]
click at [310, 1] on app-navbar "Menu Boards Boards Boards All jobs Status Workforce Workforce My Workforce Recr…" at bounding box center [302, 8] width 605 height 16
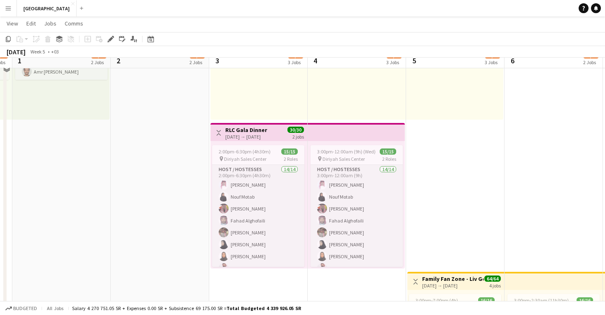
scroll to position [123, 0]
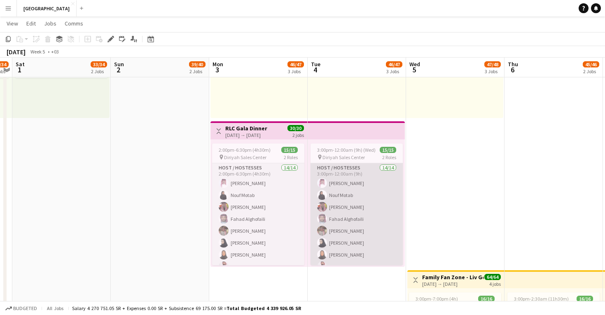
click at [375, 209] on app-card-role "Host / Hostesses 14/14 3:00pm-12:00am (9h) [PERSON_NAME] Nouf Motab [PERSON_NAM…" at bounding box center [356, 254] width 92 height 183
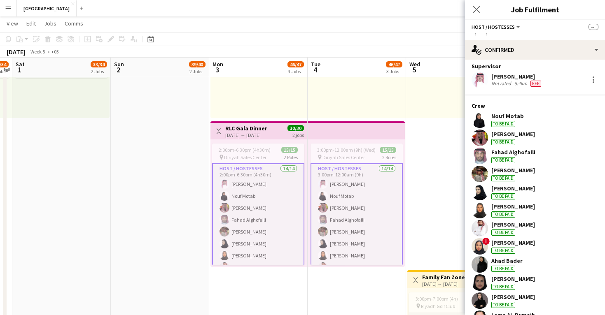
scroll to position [20, 0]
click at [478, 189] on app-user-avatar at bounding box center [479, 192] width 16 height 16
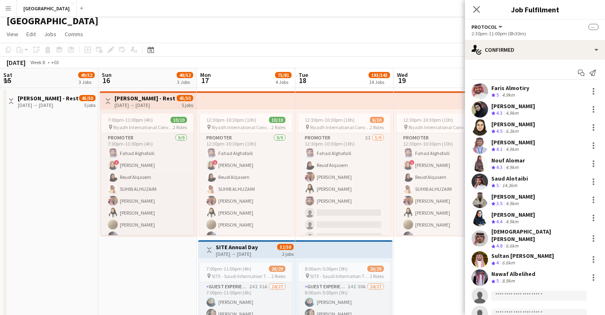
scroll to position [0, 283]
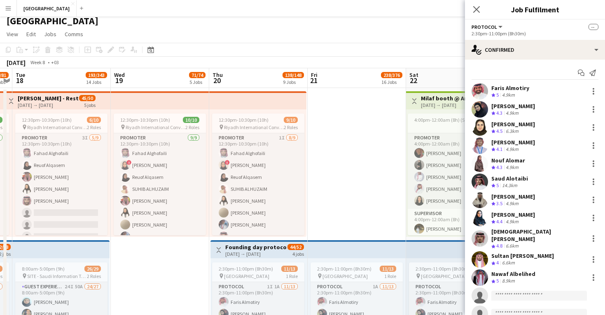
click at [478, 155] on div "Faris Almotiry Crew rating 5 4.9km Mai Alharbi Crew rating 4.3 4.9km Fahda Alom…" at bounding box center [535, 202] width 140 height 239
click at [478, 158] on app-user-avatar at bounding box center [479, 164] width 16 height 16
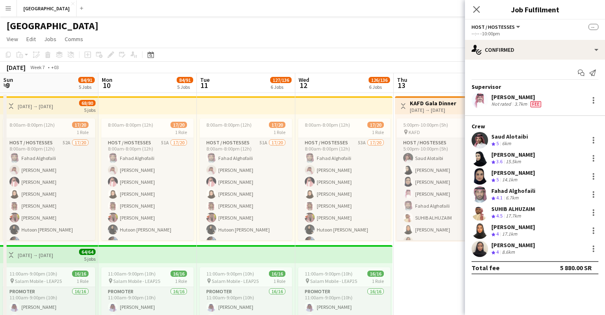
scroll to position [0, 283]
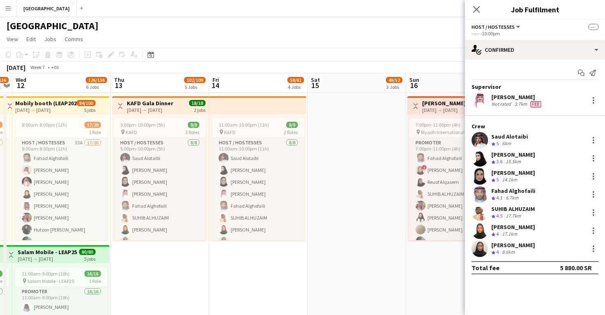
click at [473, 158] on app-user-avatar at bounding box center [479, 158] width 16 height 16
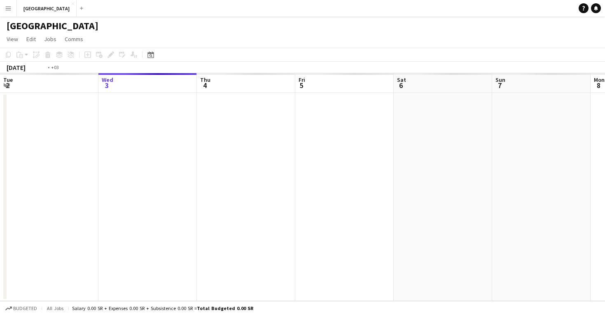
scroll to position [0, 283]
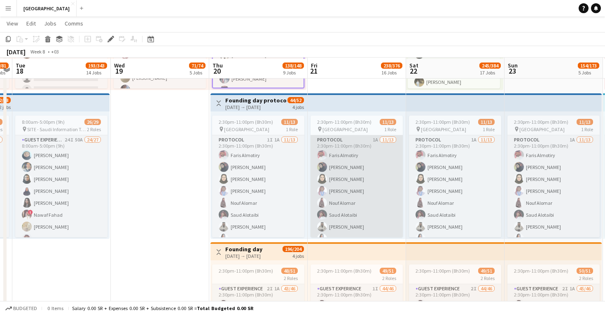
click at [349, 188] on app-card-role "Protocol 1A [DATE] 2:30pm-11:00pm (8h30m) [PERSON_NAME] Almotiry [PERSON_NAME] …" at bounding box center [356, 222] width 92 height 174
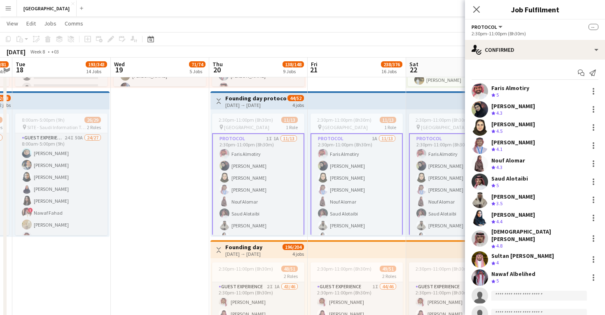
click at [479, 162] on app-user-avatar at bounding box center [479, 164] width 16 height 16
click at [480, 163] on app-user-avatar at bounding box center [479, 164] width 16 height 16
click at [480, 160] on app-user-avatar at bounding box center [479, 164] width 16 height 16
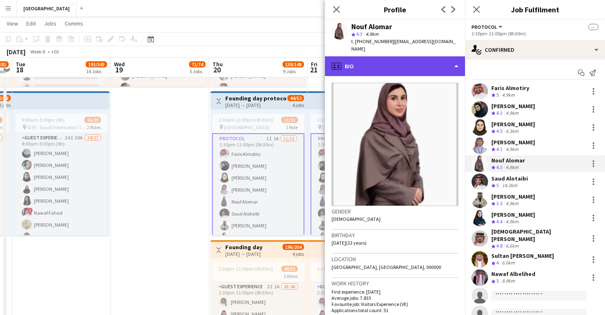
click at [418, 56] on div "profile Bio" at bounding box center [395, 66] width 140 height 20
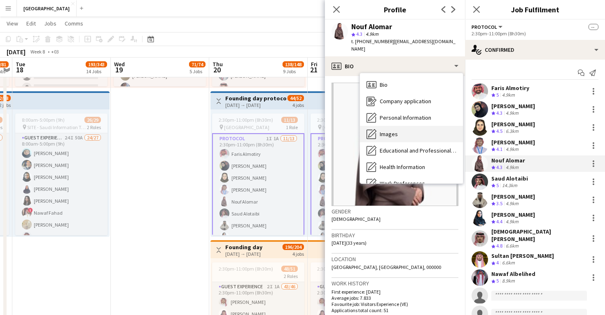
click at [420, 128] on div "Images Images" at bounding box center [411, 134] width 103 height 16
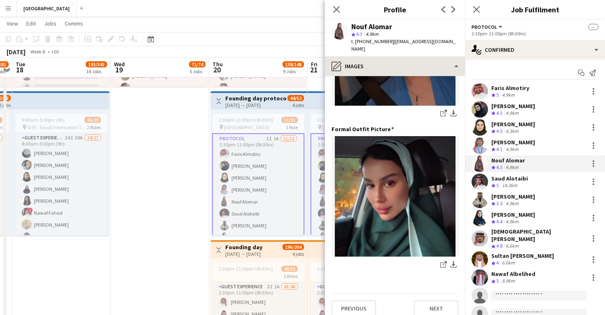
scroll to position [259, 0]
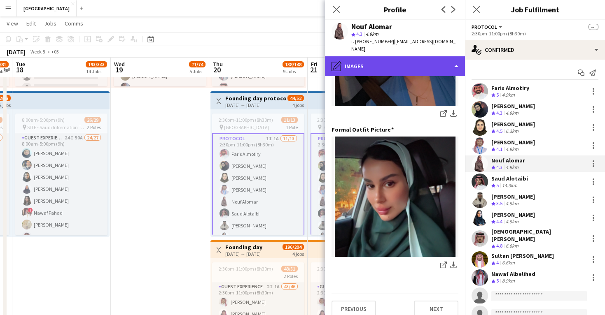
click at [414, 56] on div "pencil4 Images" at bounding box center [395, 66] width 140 height 20
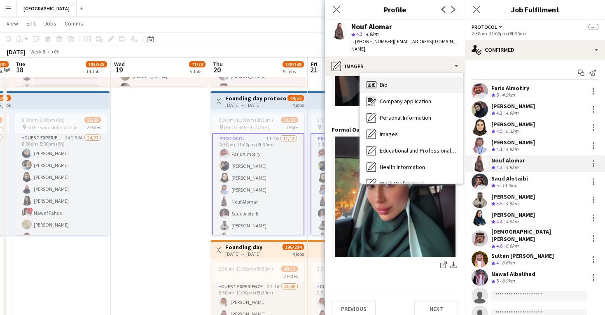
click at [416, 81] on div "Bio Bio" at bounding box center [411, 85] width 103 height 16
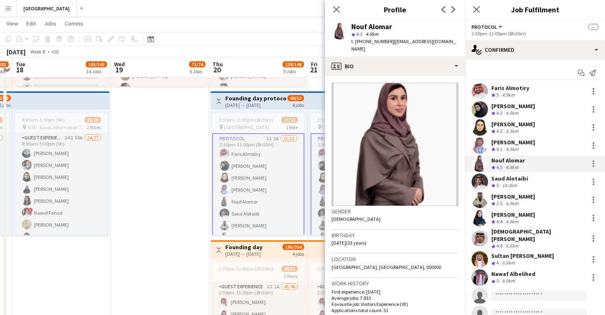
click at [477, 178] on app-user-avatar at bounding box center [479, 182] width 16 height 16
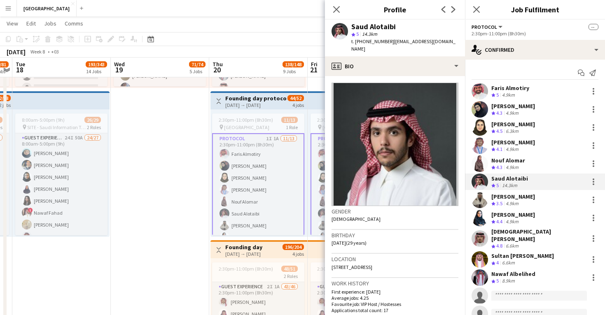
click at [480, 162] on app-user-avatar at bounding box center [479, 164] width 16 height 16
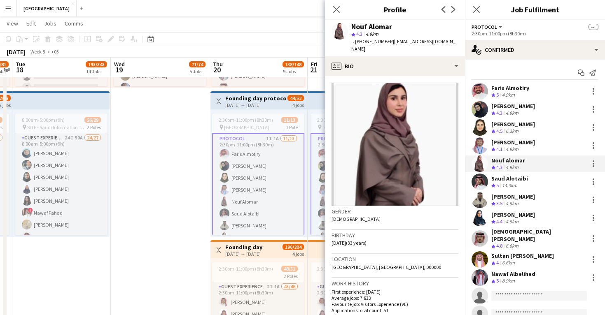
click at [481, 185] on app-user-avatar at bounding box center [479, 182] width 16 height 16
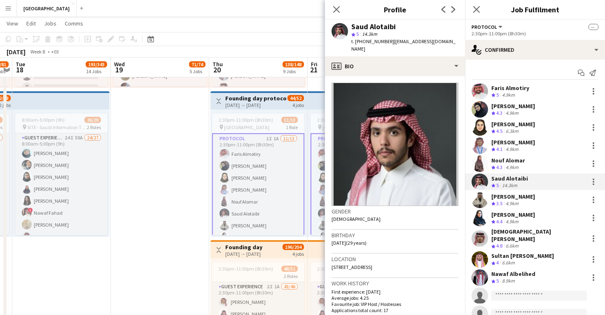
click at [480, 202] on app-user-avatar at bounding box center [479, 200] width 16 height 16
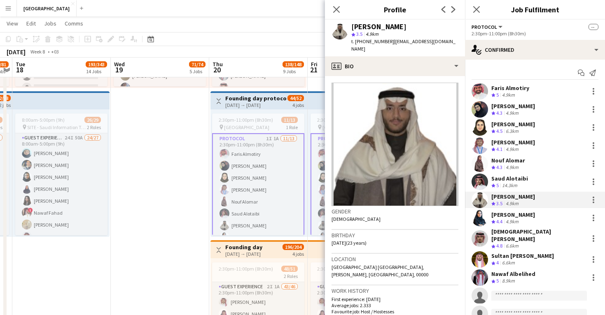
click at [479, 217] on app-user-avatar at bounding box center [479, 218] width 16 height 16
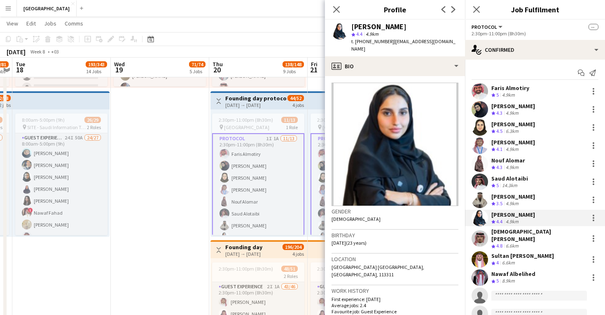
click at [480, 256] on app-user-avatar at bounding box center [479, 260] width 16 height 16
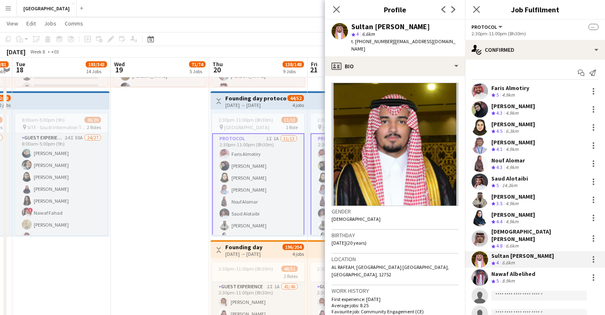
click at [481, 274] on app-user-avatar at bounding box center [479, 278] width 16 height 16
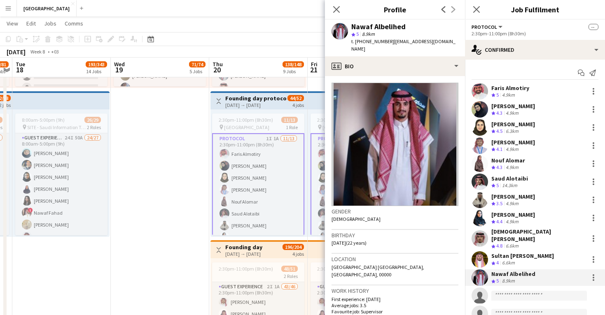
click at [477, 16] on div "Close pop-in" at bounding box center [476, 9] width 23 height 19
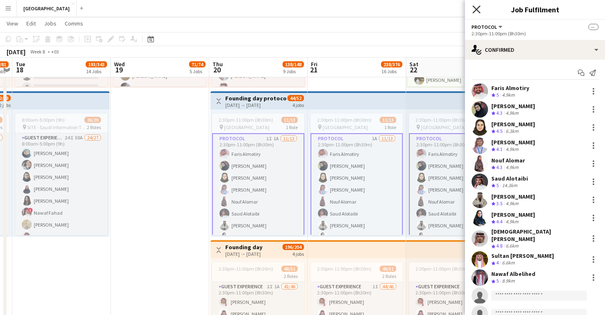
click at [477, 10] on icon at bounding box center [476, 9] width 8 height 8
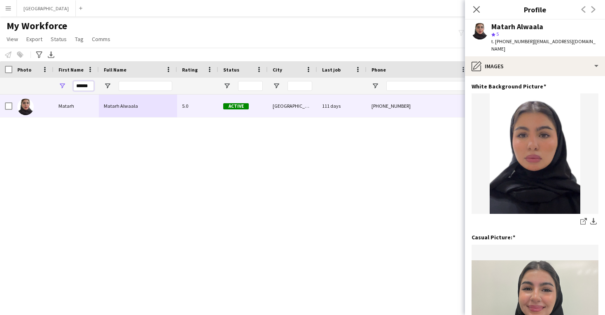
click at [84, 88] on input "******" at bounding box center [83, 86] width 21 height 10
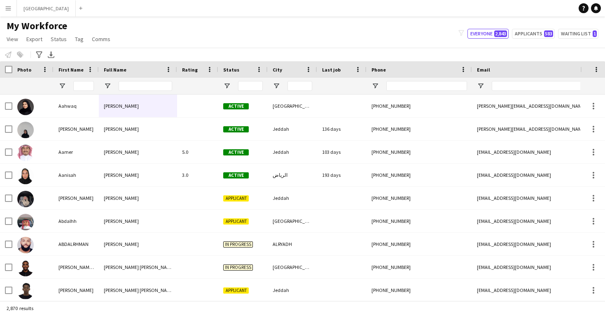
click at [312, 50] on div "Notify workforce Add to tag Select at least one crew to tag him or her. Advance…" at bounding box center [302, 55] width 605 height 14
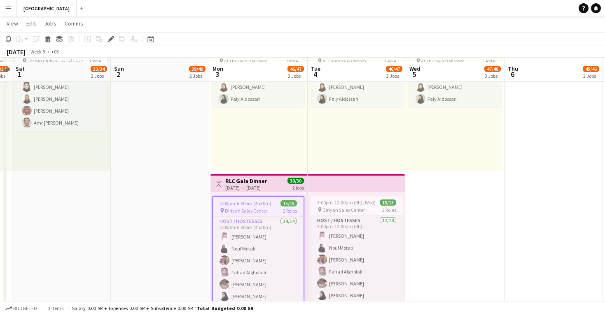
scroll to position [79, 0]
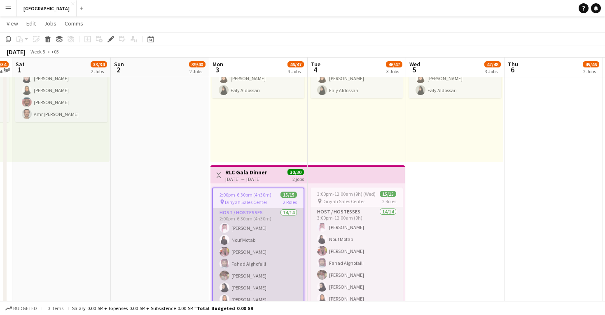
click at [277, 248] on app-card-role "Host / Hostesses 14/14 2:00pm-6:30pm (4h30m) [PERSON_NAME] Nouf Motab [PERSON_N…" at bounding box center [258, 299] width 91 height 183
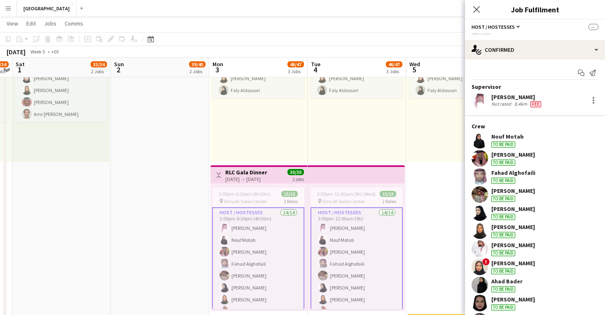
click at [481, 205] on app-user-avatar at bounding box center [479, 213] width 16 height 16
click at [477, 212] on app-user-avatar at bounding box center [479, 213] width 16 height 16
click at [480, 210] on app-user-avatar at bounding box center [479, 213] width 16 height 16
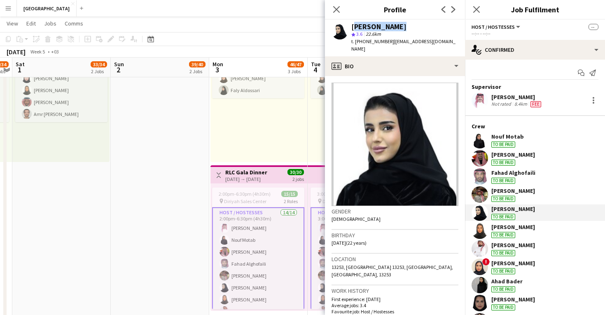
drag, startPoint x: 403, startPoint y: 24, endPoint x: 350, endPoint y: 25, distance: 52.7
click at [350, 25] on div "[PERSON_NAME] star 3.6 22.6km t. [PHONE_NUMBER] | [EMAIL_ADDRESS][DOMAIN_NAME]" at bounding box center [395, 38] width 140 height 37
copy div "[PERSON_NAME]"
click at [483, 9] on div "Close pop-in" at bounding box center [476, 9] width 23 height 19
